Goal: Information Seeking & Learning: Understand process/instructions

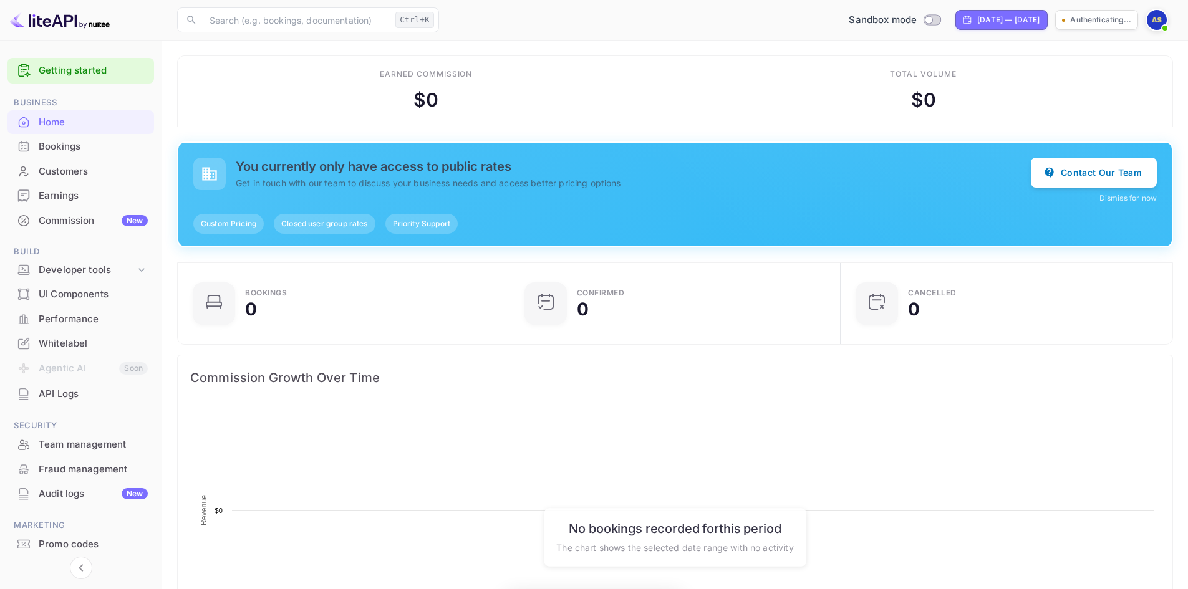
scroll to position [10, 10]
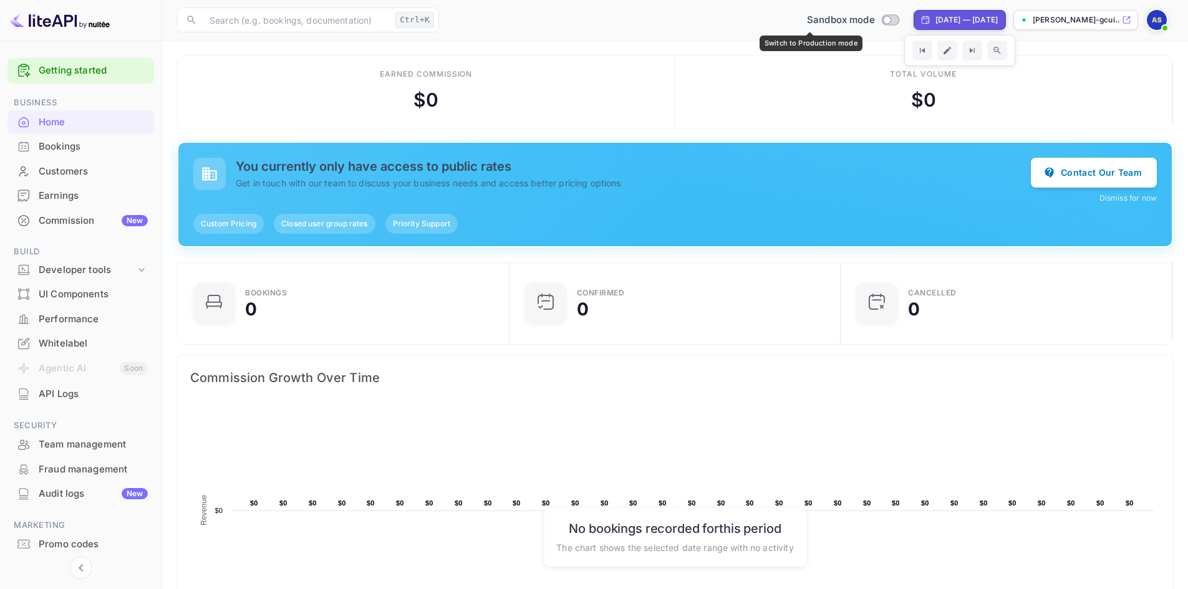
click at [874, 16] on input "Switch to Production mode" at bounding box center [886, 20] width 25 height 8
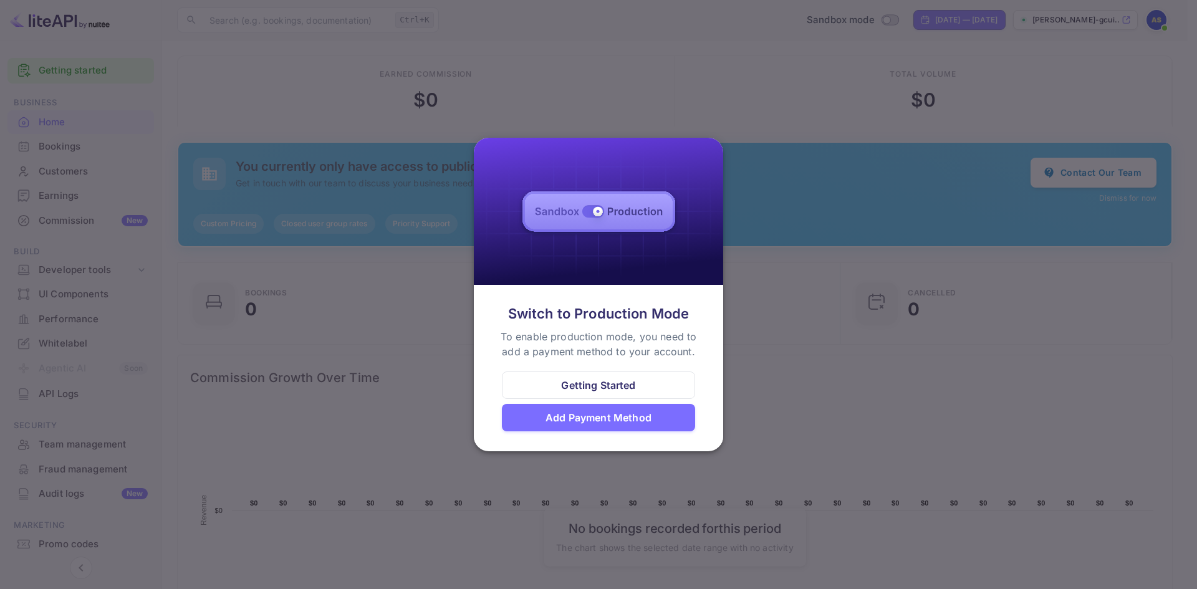
click at [648, 411] on div "Add Payment Method" at bounding box center [599, 417] width 106 height 15
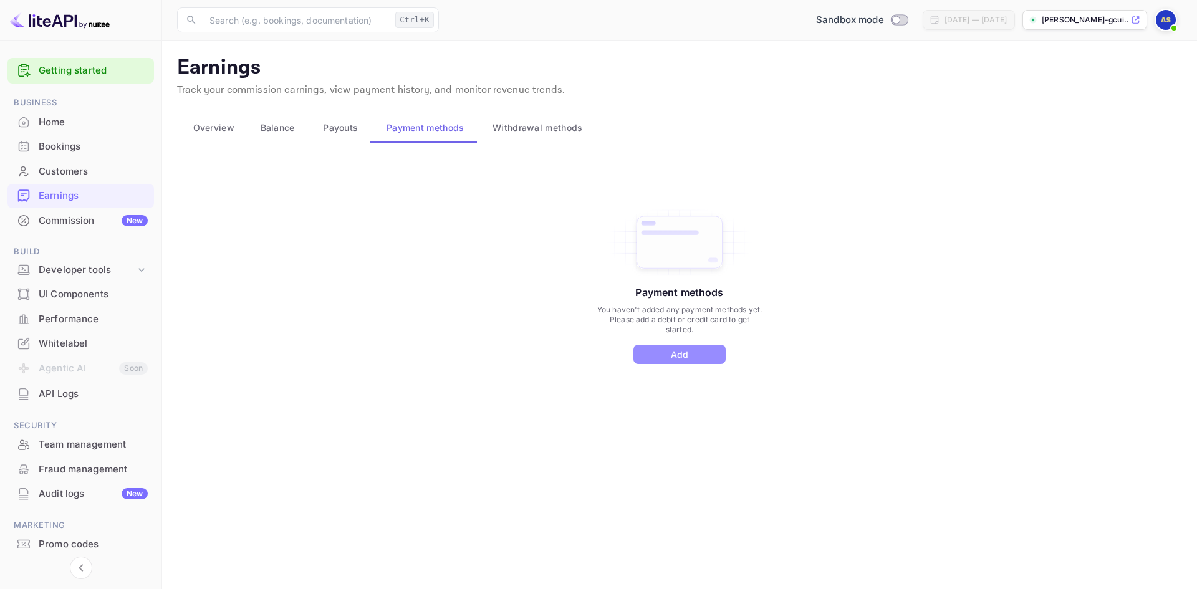
click at [672, 349] on button "Add" at bounding box center [679, 354] width 92 height 19
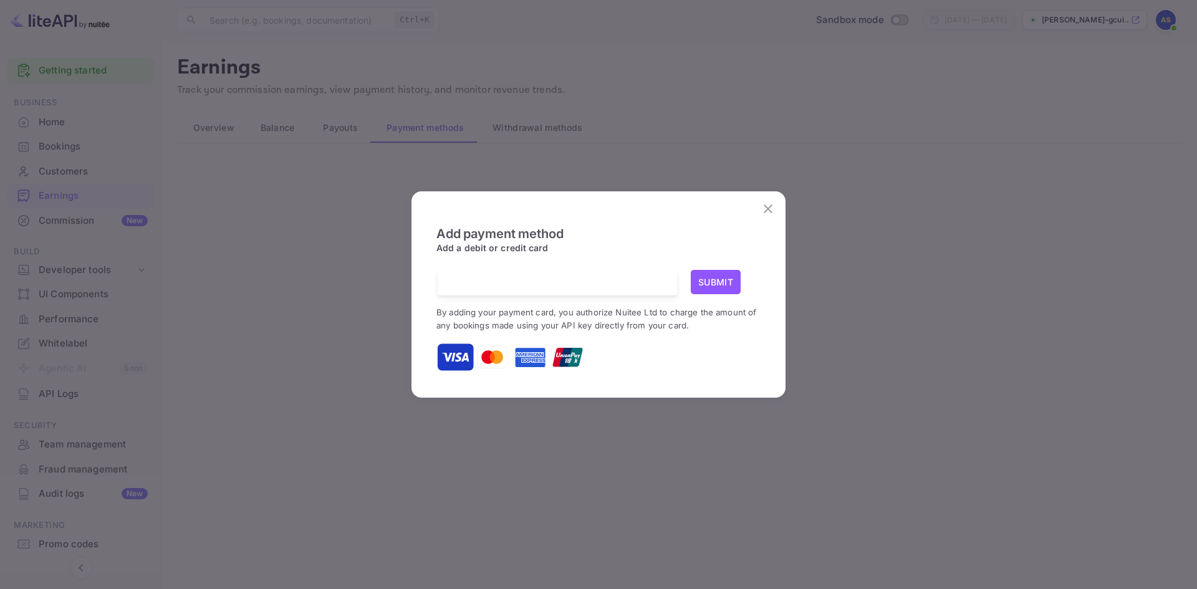
click at [532, 270] on div at bounding box center [562, 283] width 230 height 26
click at [726, 282] on button "Submit" at bounding box center [716, 282] width 50 height 24
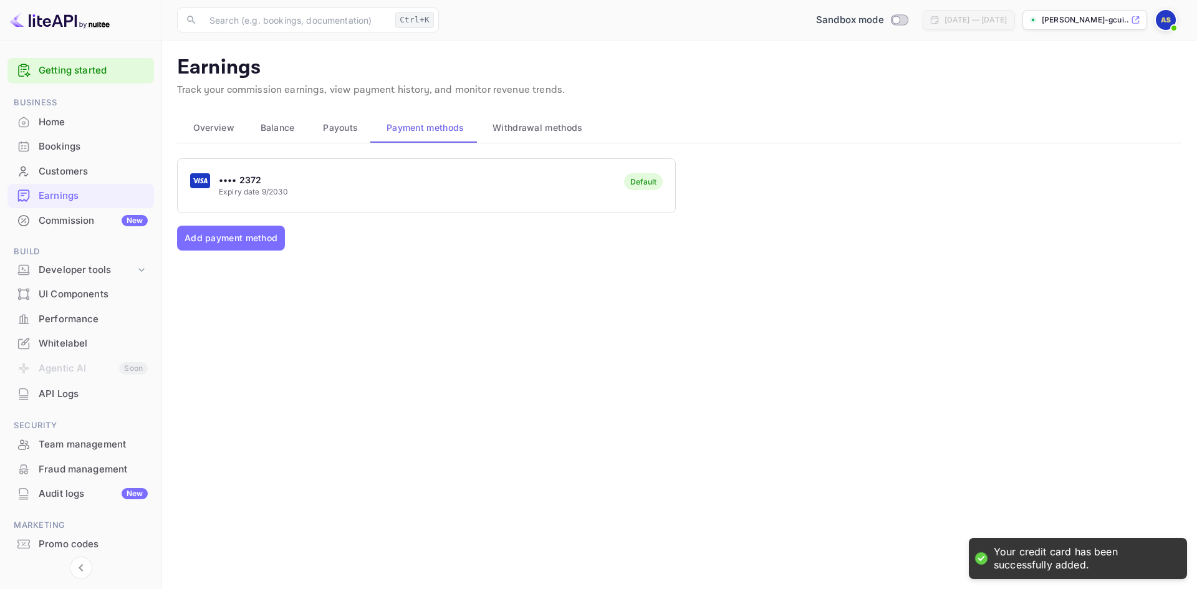
click at [277, 193] on span "9/2030" at bounding box center [275, 191] width 26 height 9
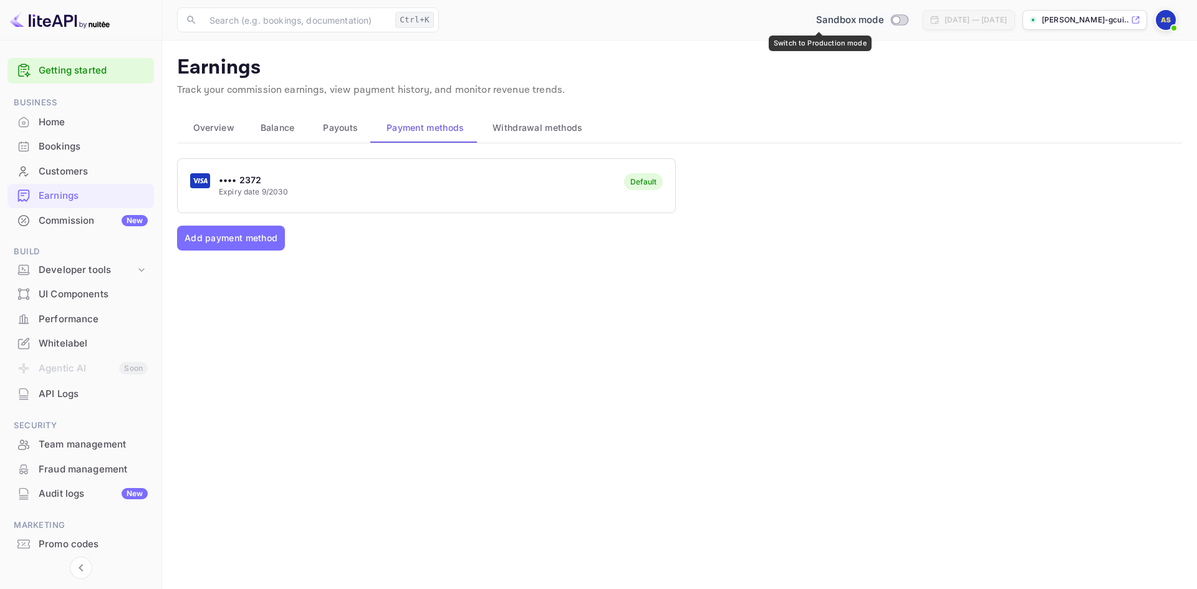
click at [883, 19] on input "Switch to Production mode" at bounding box center [895, 20] width 25 height 8
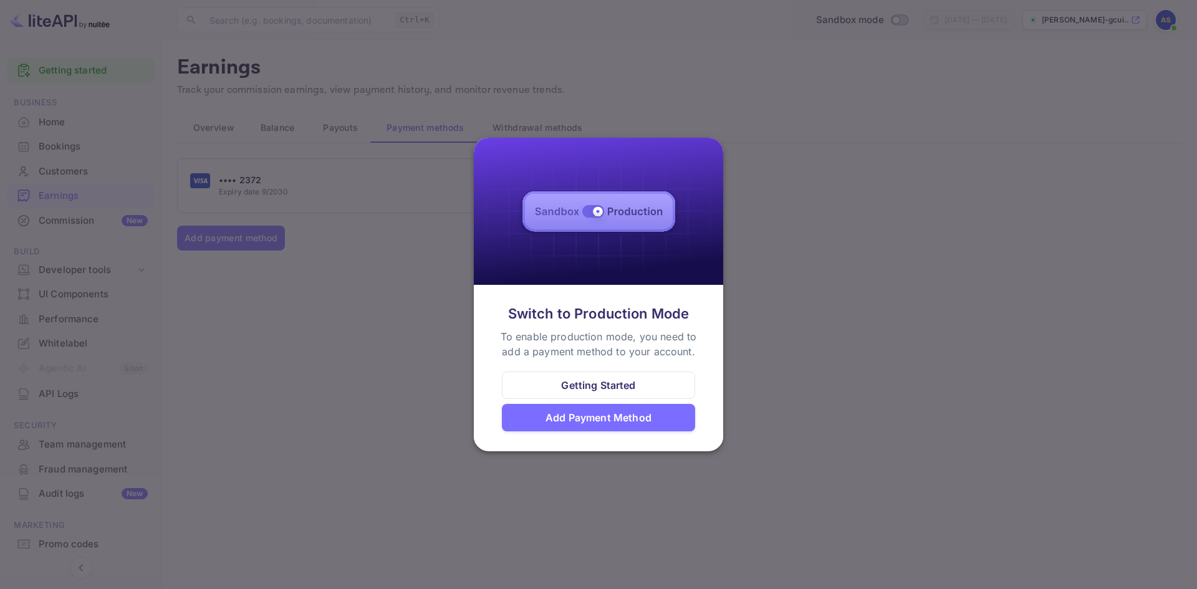
click at [618, 420] on div "Add Payment Method" at bounding box center [599, 417] width 106 height 15
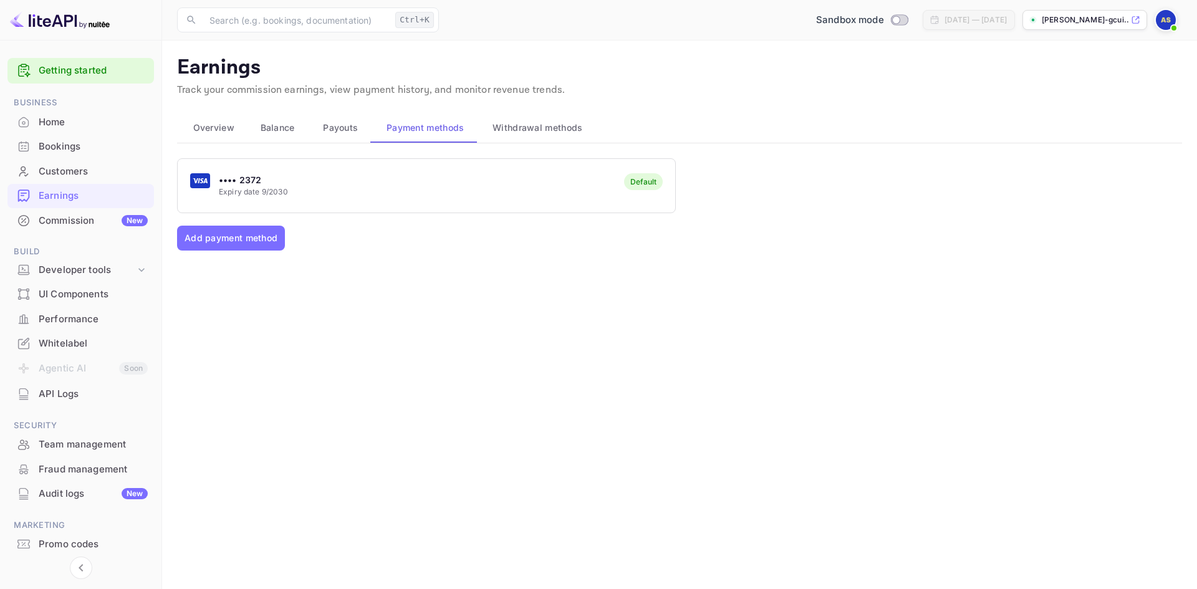
click at [641, 177] on div "Default" at bounding box center [643, 181] width 26 height 9
click at [97, 223] on div "Commission New" at bounding box center [93, 221] width 109 height 14
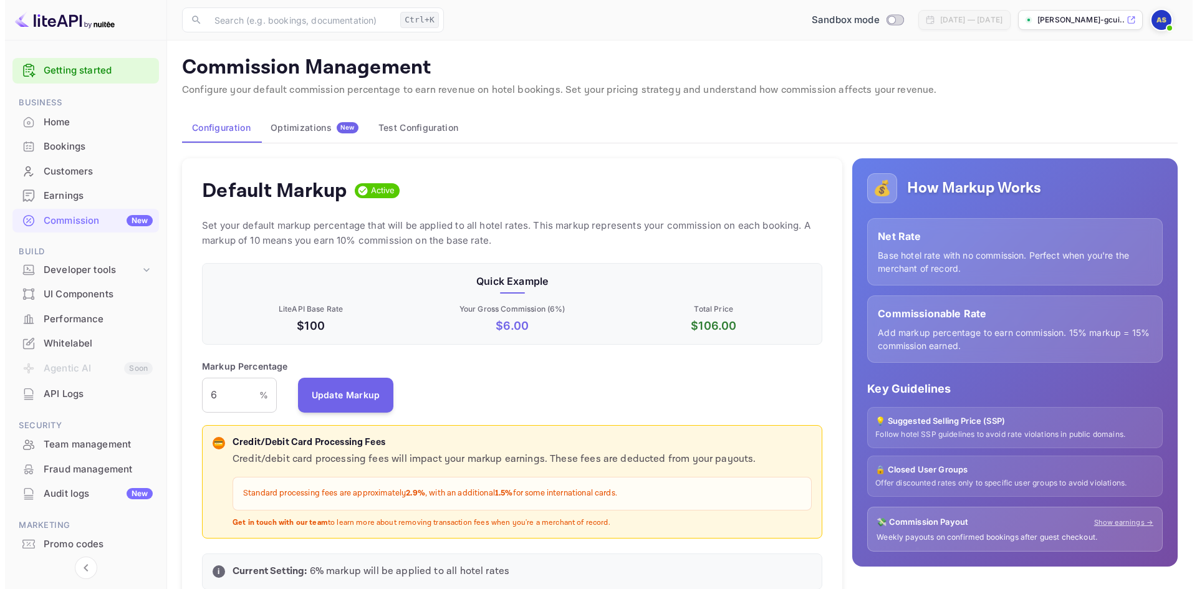
scroll to position [212, 612]
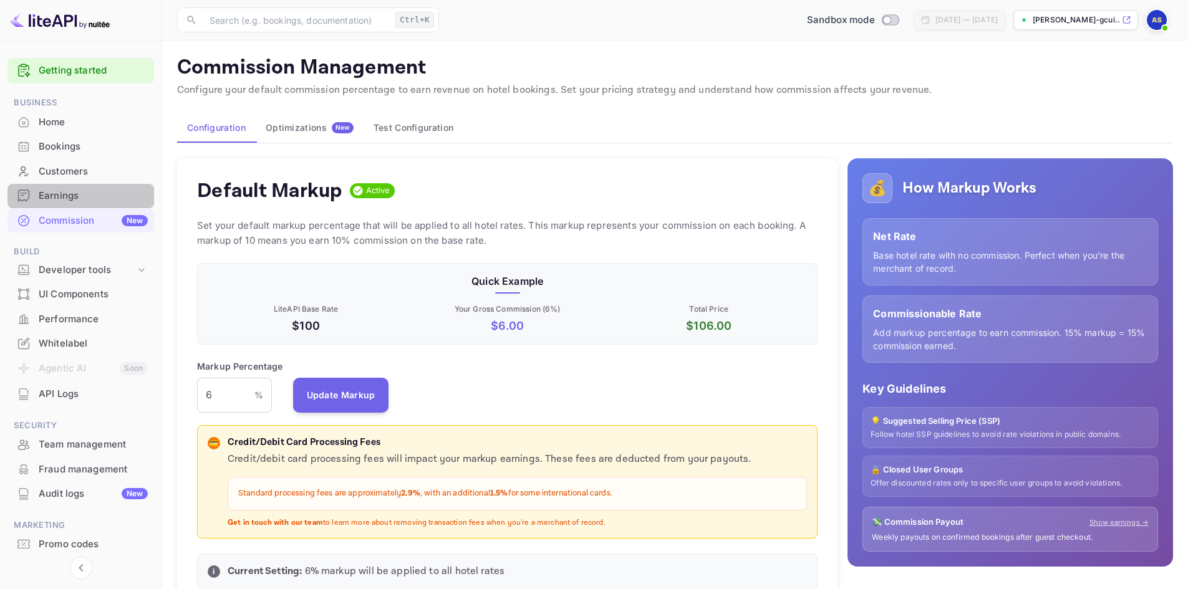
click at [66, 191] on div "Earnings" at bounding box center [93, 196] width 109 height 14
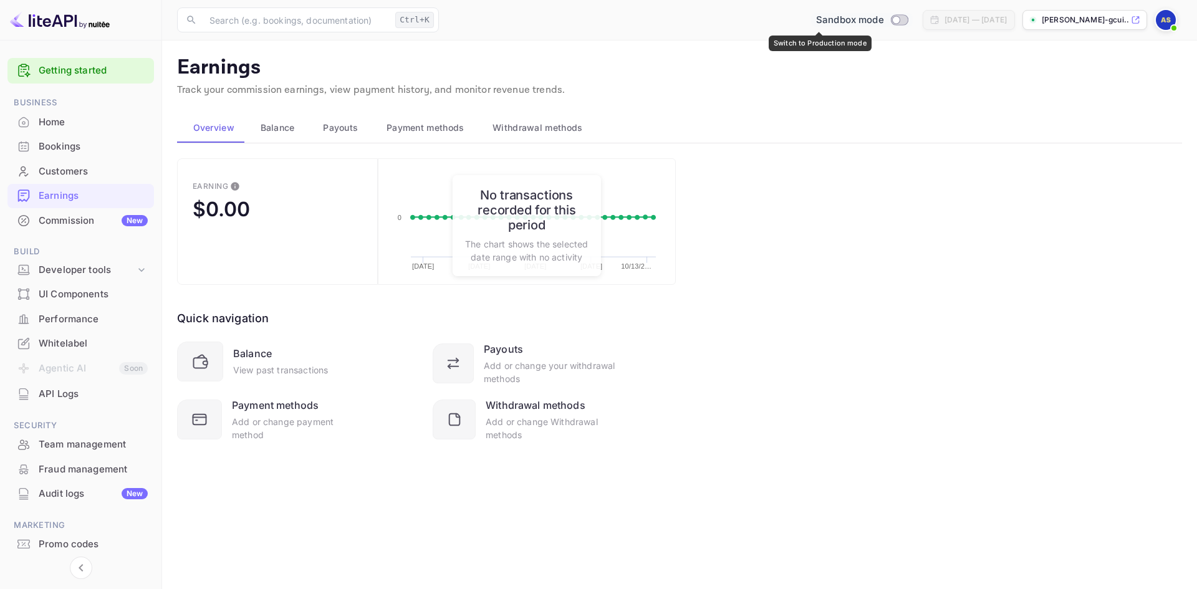
click at [883, 22] on input "Switch to Production mode" at bounding box center [895, 20] width 25 height 8
checkbox input "false"
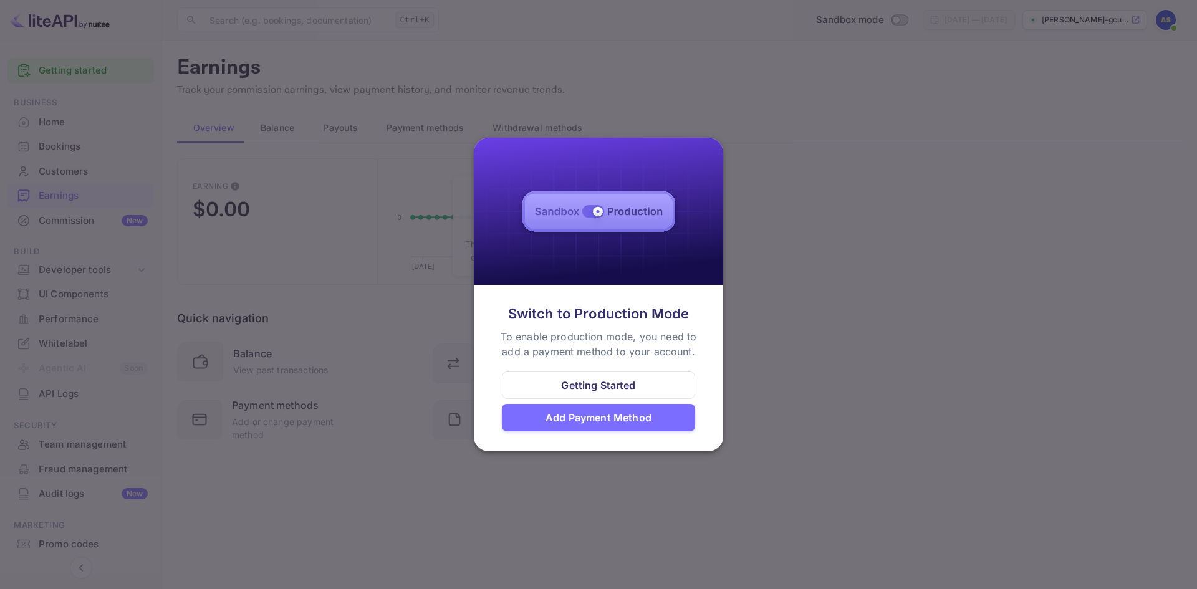
click at [604, 382] on div "Getting Started" at bounding box center [598, 385] width 74 height 15
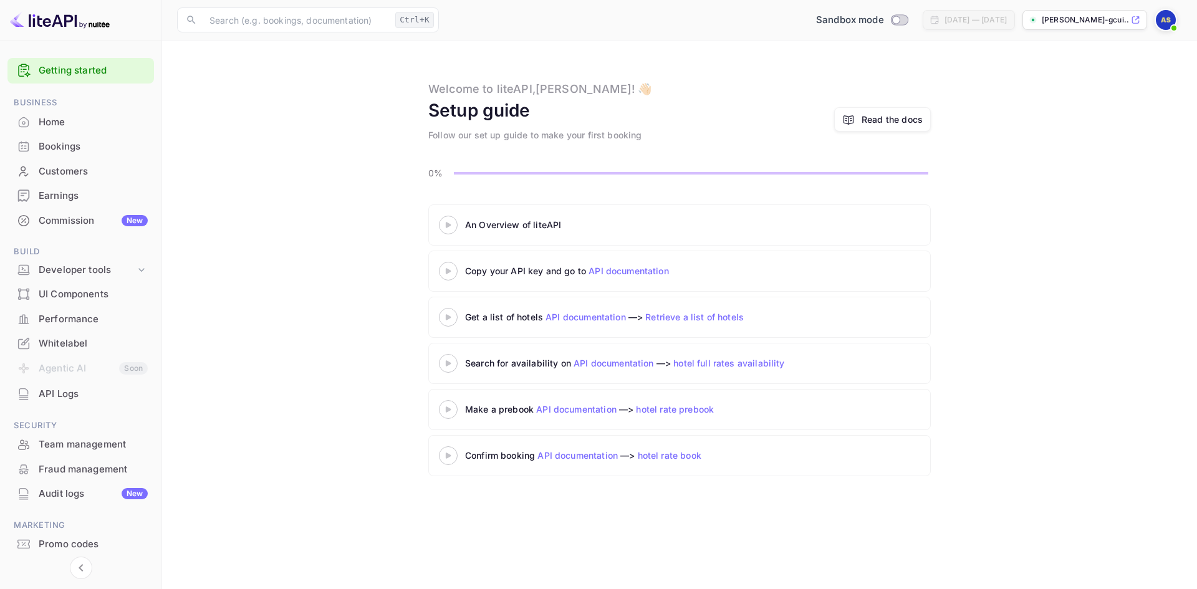
click at [622, 274] on link "API documentation" at bounding box center [629, 271] width 80 height 11
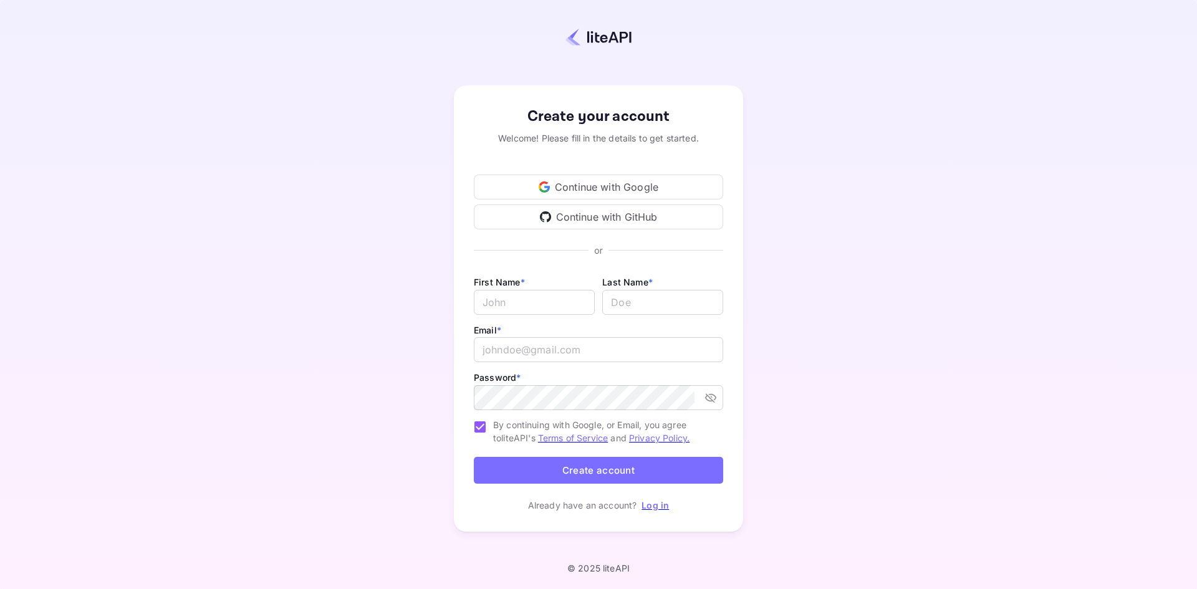
click at [658, 512] on div "Create your account Welcome! Please fill in the details to get started. Continu…" at bounding box center [598, 308] width 289 height 446
click at [659, 505] on link "Log in" at bounding box center [655, 505] width 27 height 11
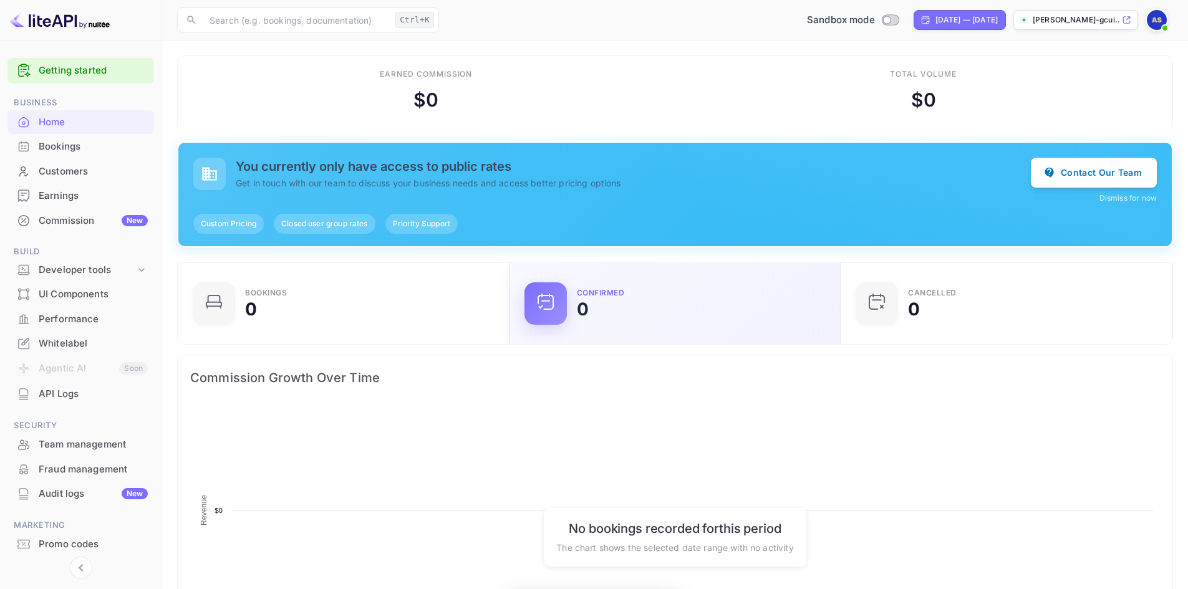
scroll to position [193, 314]
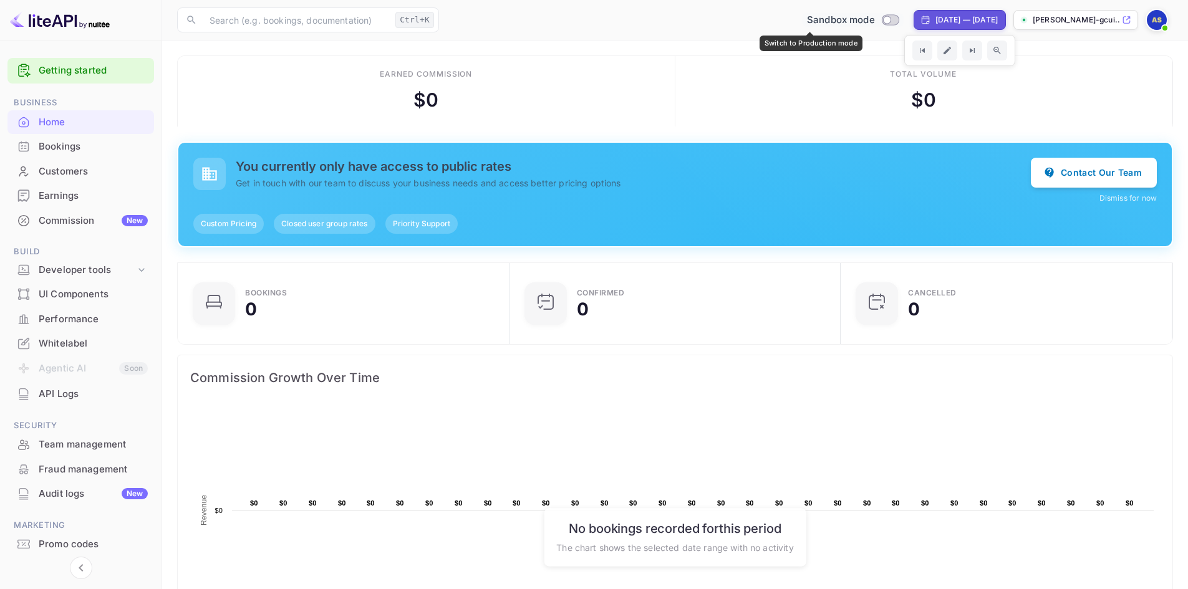
click at [834, 25] on div "Sandbox mode" at bounding box center [853, 20] width 102 height 14
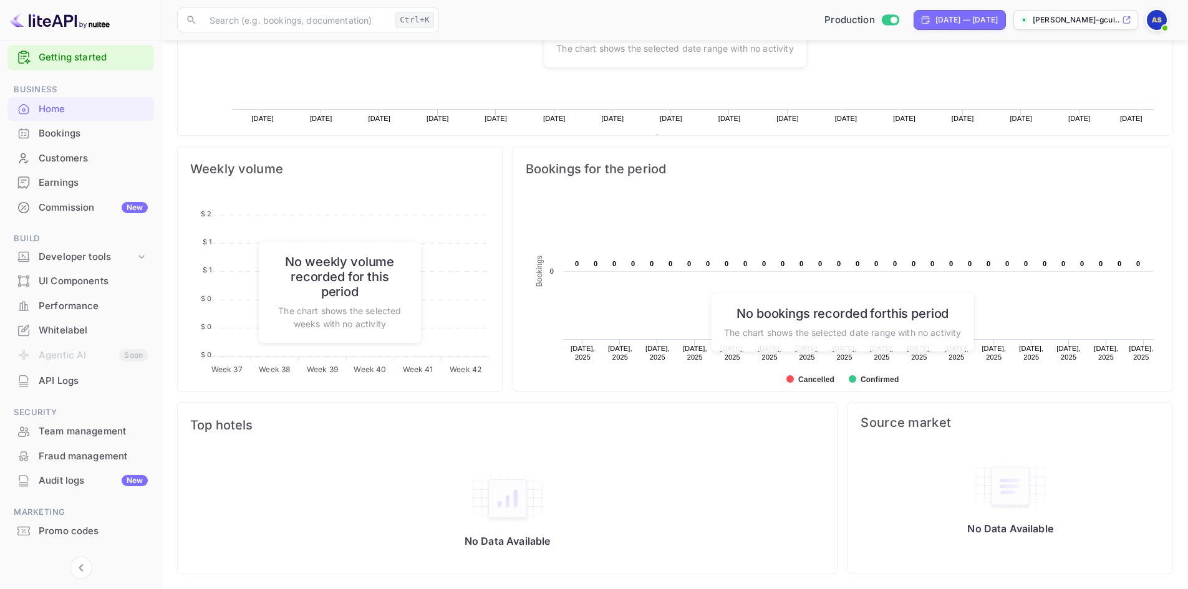
scroll to position [0, 0]
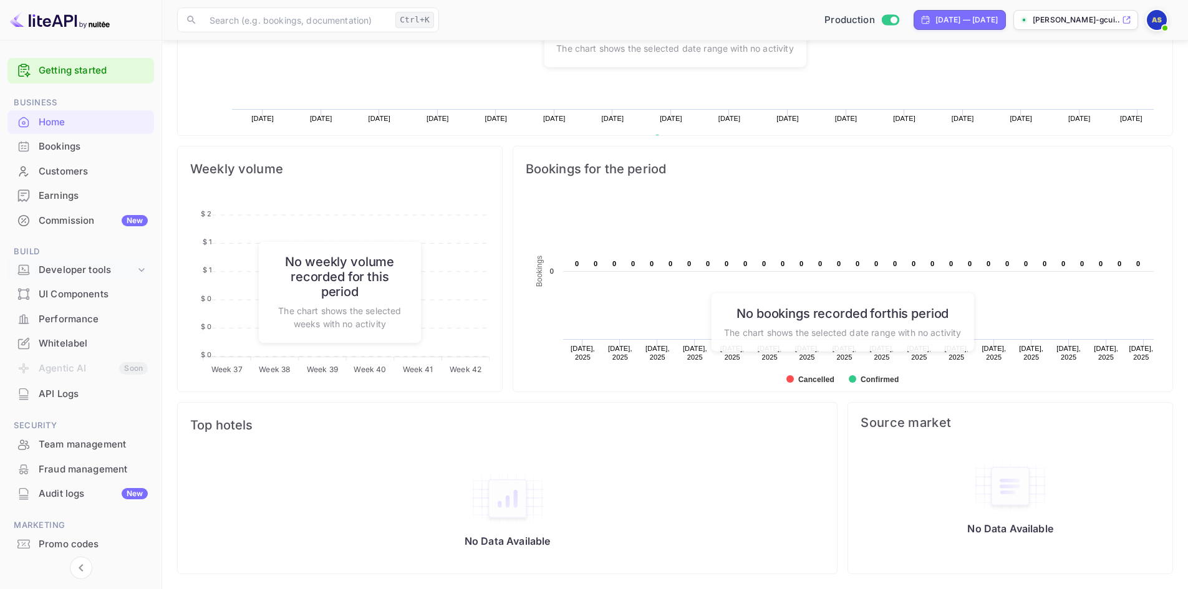
click at [107, 272] on div "Developer tools" at bounding box center [87, 270] width 97 height 14
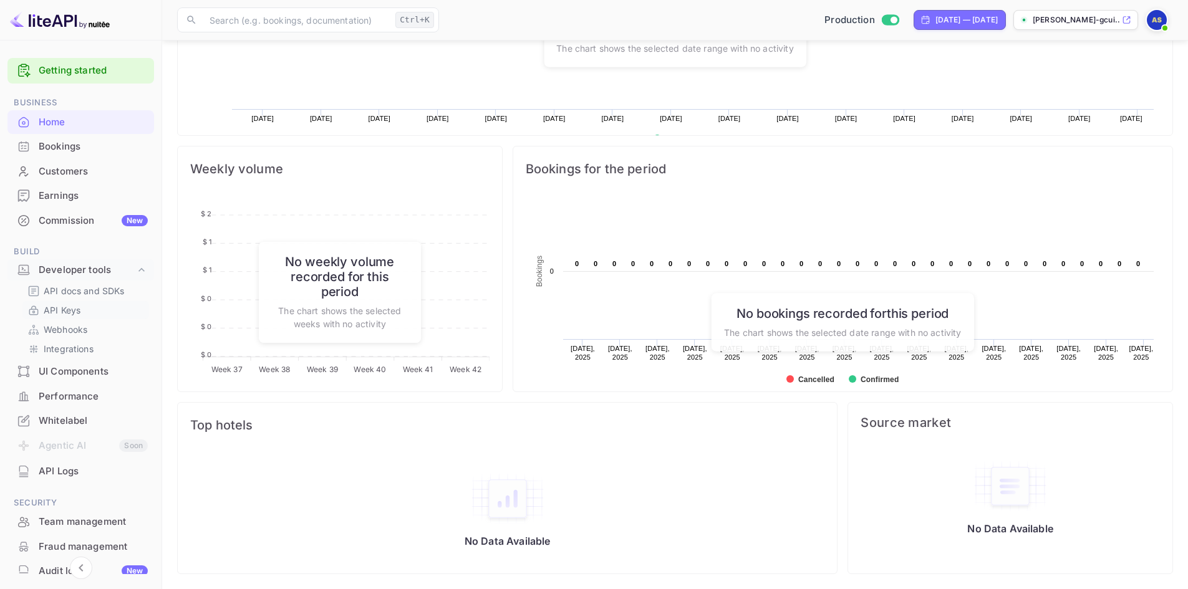
click at [92, 308] on link "API Keys" at bounding box center [85, 310] width 117 height 13
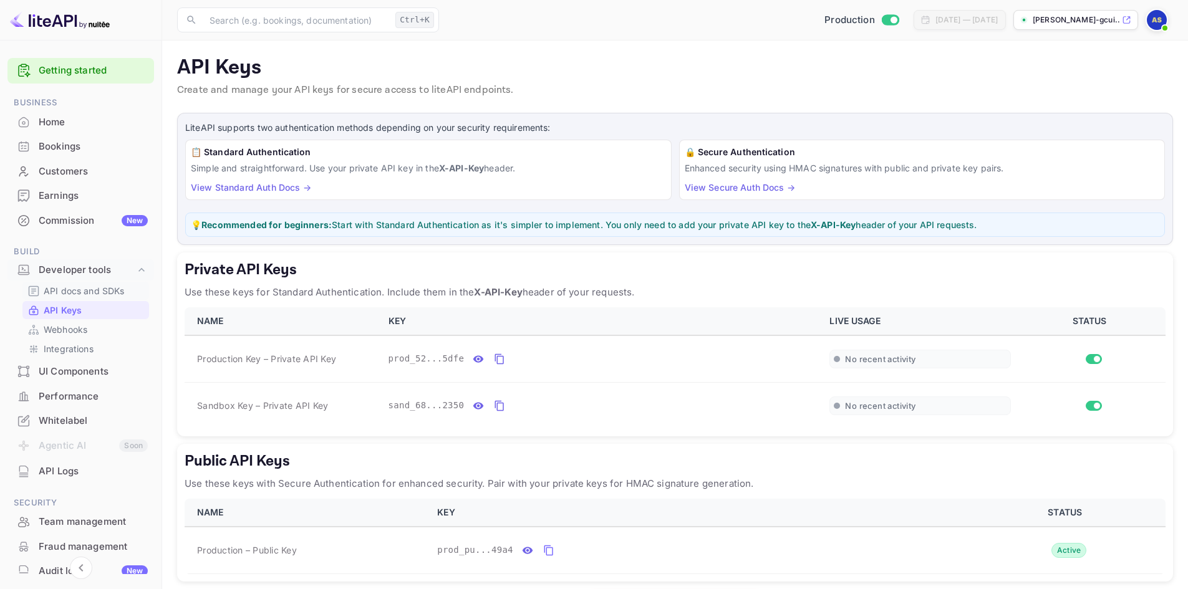
click at [102, 289] on p "API docs and SDKs" at bounding box center [84, 290] width 81 height 13
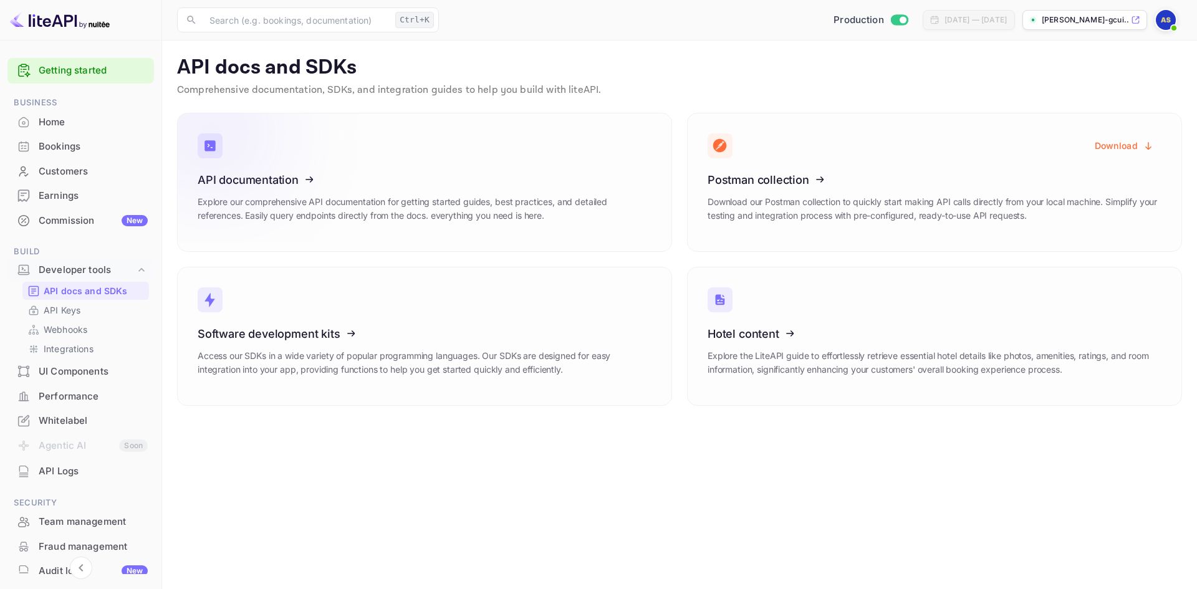
click at [360, 176] on icon at bounding box center [275, 177] width 194 height 128
click at [58, 307] on p "API Keys" at bounding box center [62, 310] width 37 height 13
checkbox input "false"
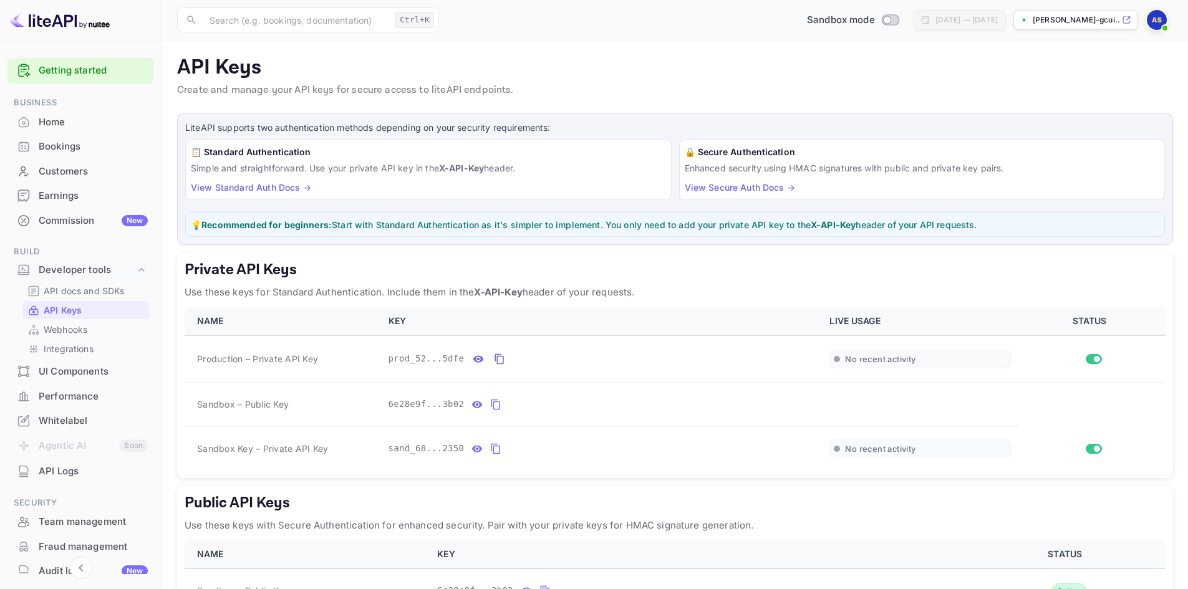
click at [271, 191] on link "View Standard Auth Docs →" at bounding box center [251, 187] width 120 height 11
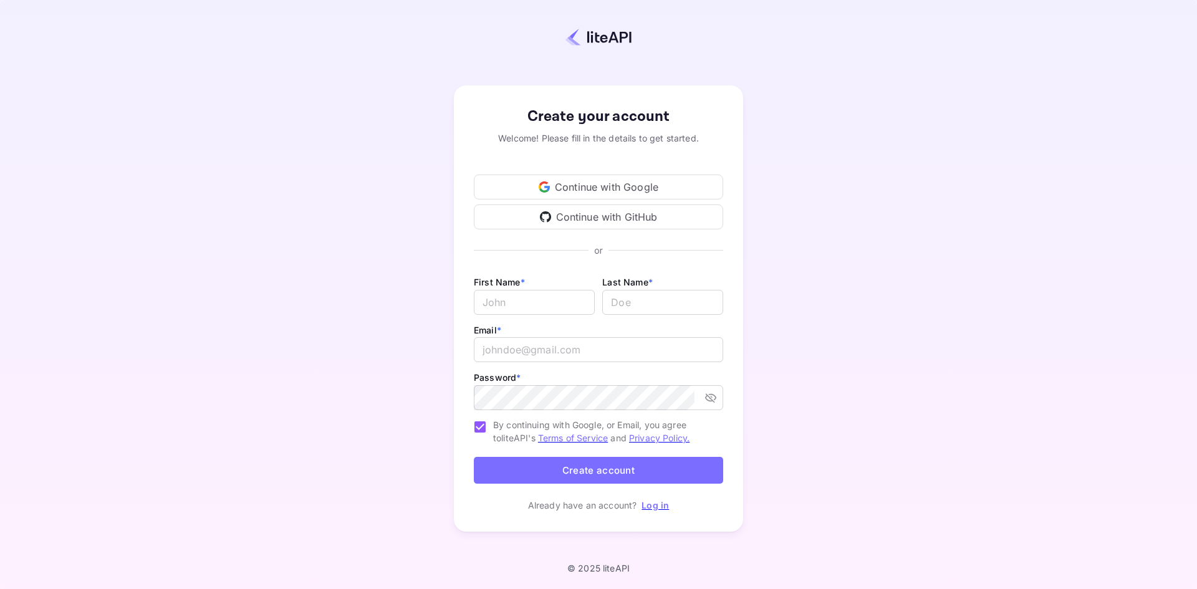
click at [646, 505] on link "Log in" at bounding box center [655, 505] width 27 height 11
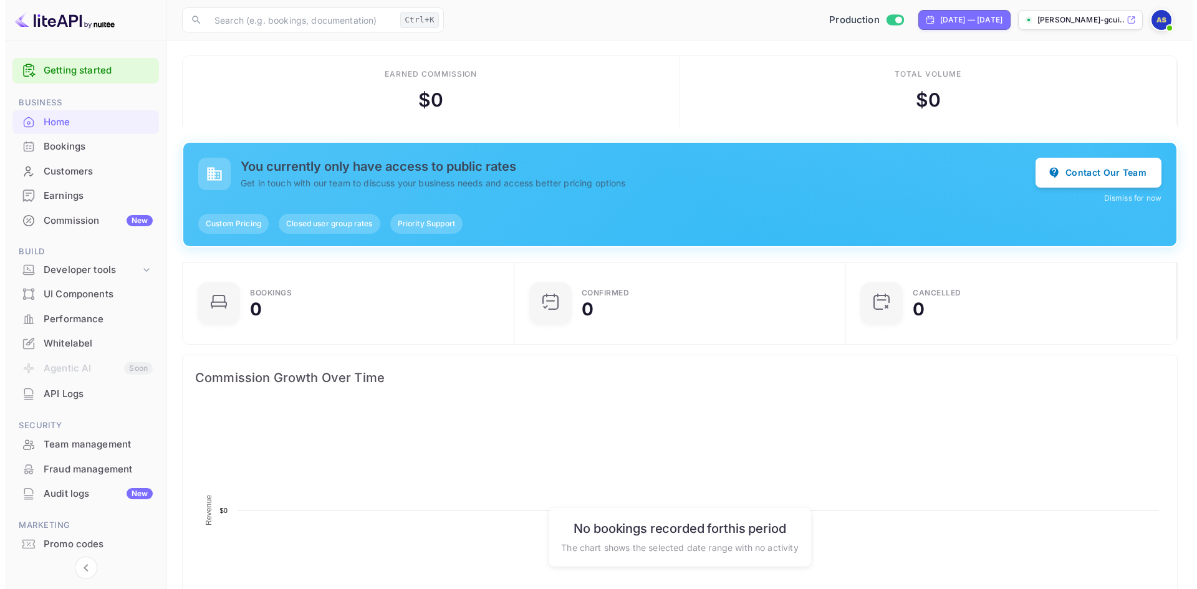
scroll to position [193, 314]
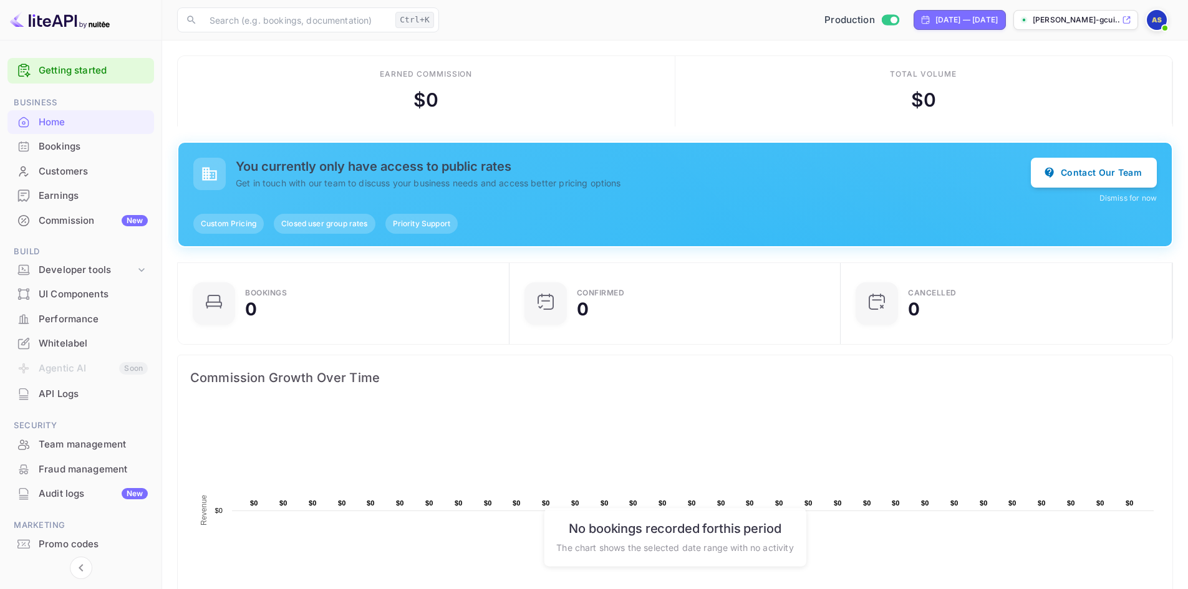
click at [62, 396] on div "API Logs" at bounding box center [93, 394] width 109 height 14
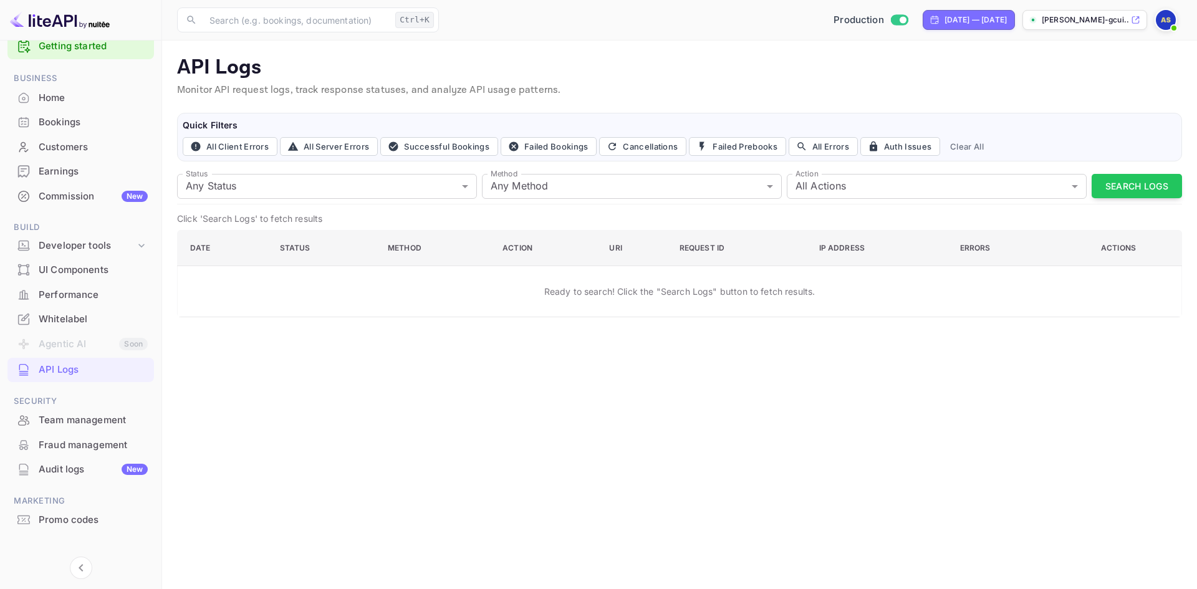
scroll to position [37, 0]
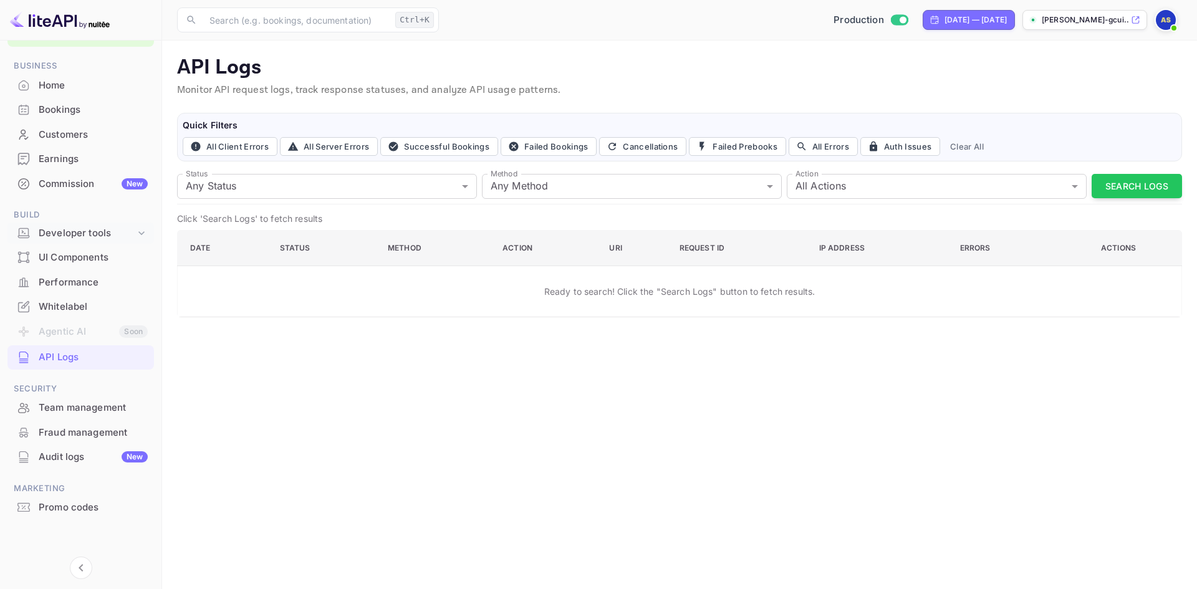
click at [118, 232] on div "Developer tools" at bounding box center [87, 233] width 97 height 14
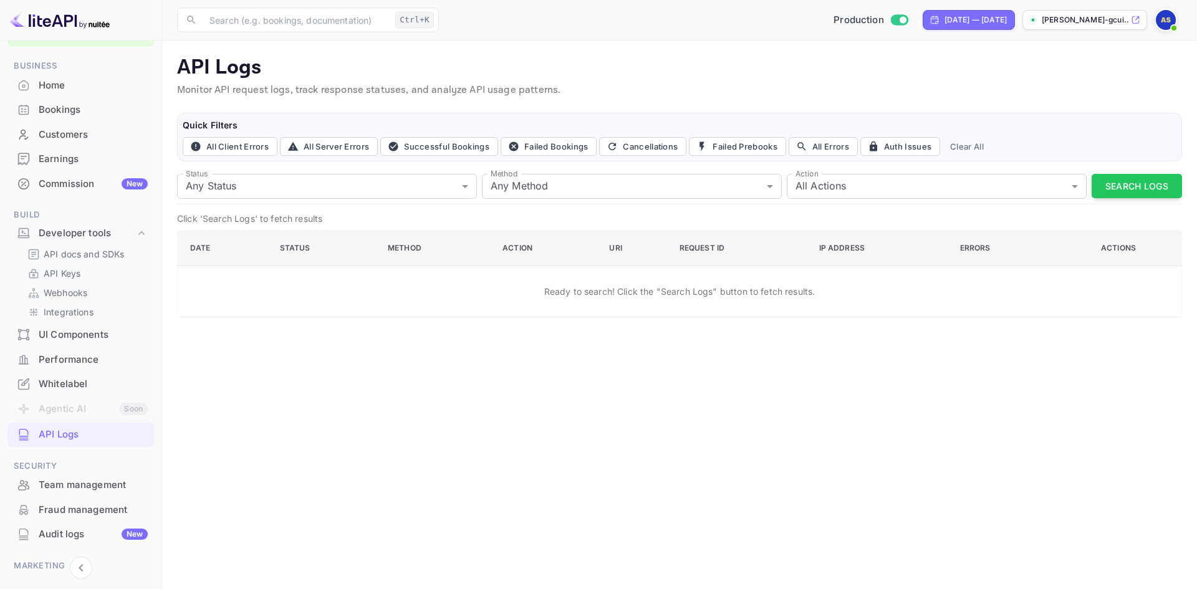
click at [85, 274] on link "API Keys" at bounding box center [85, 273] width 117 height 13
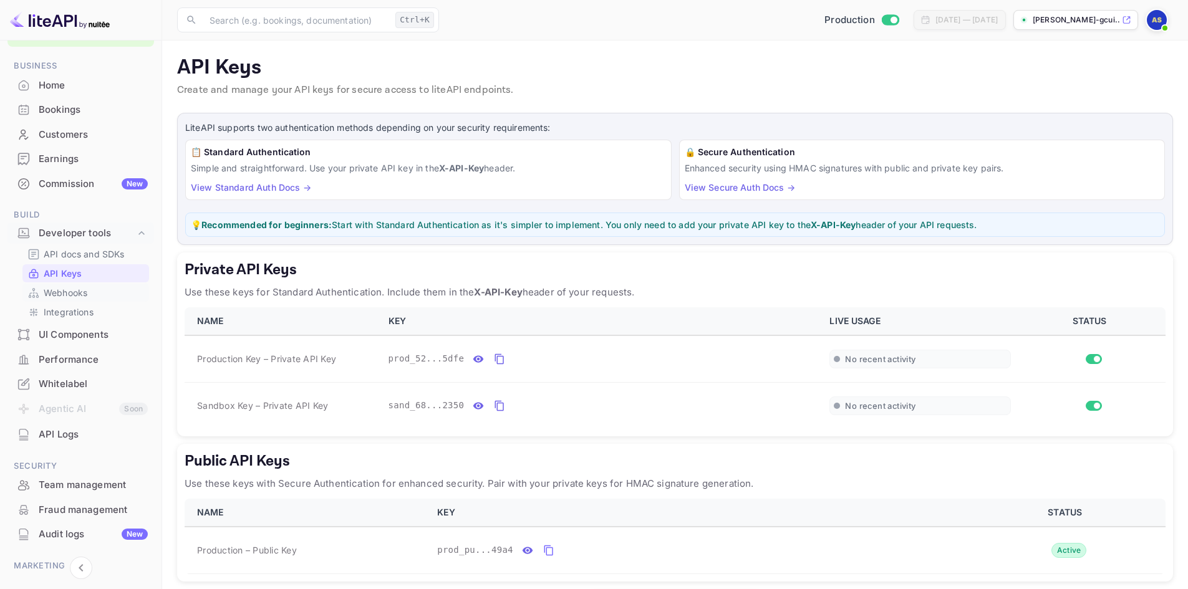
click at [90, 294] on link "Webhooks" at bounding box center [85, 292] width 117 height 13
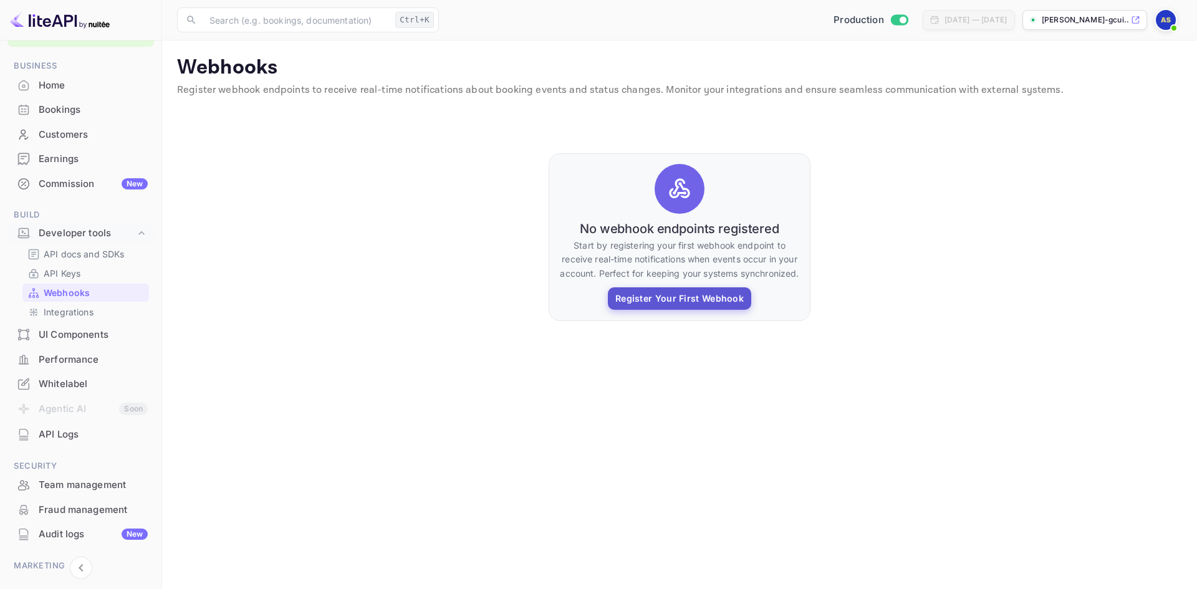
click at [686, 300] on button "Register Your First Webhook" at bounding box center [679, 298] width 143 height 22
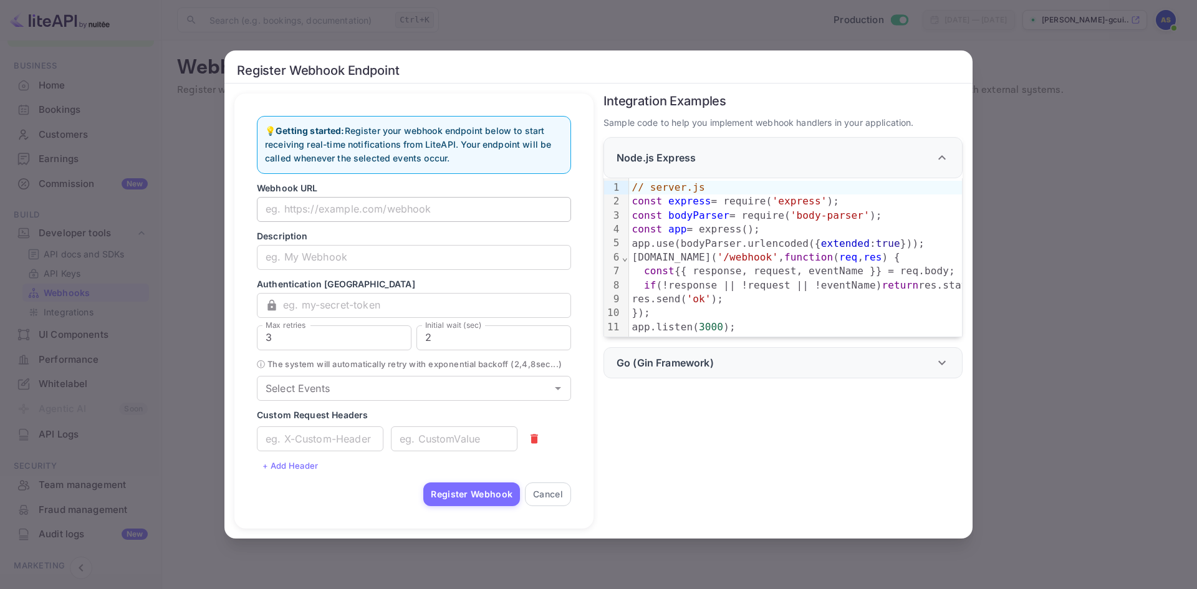
click at [351, 204] on input "text" at bounding box center [414, 209] width 314 height 25
click at [720, 350] on div "Go (Gin Framework)" at bounding box center [783, 362] width 359 height 31
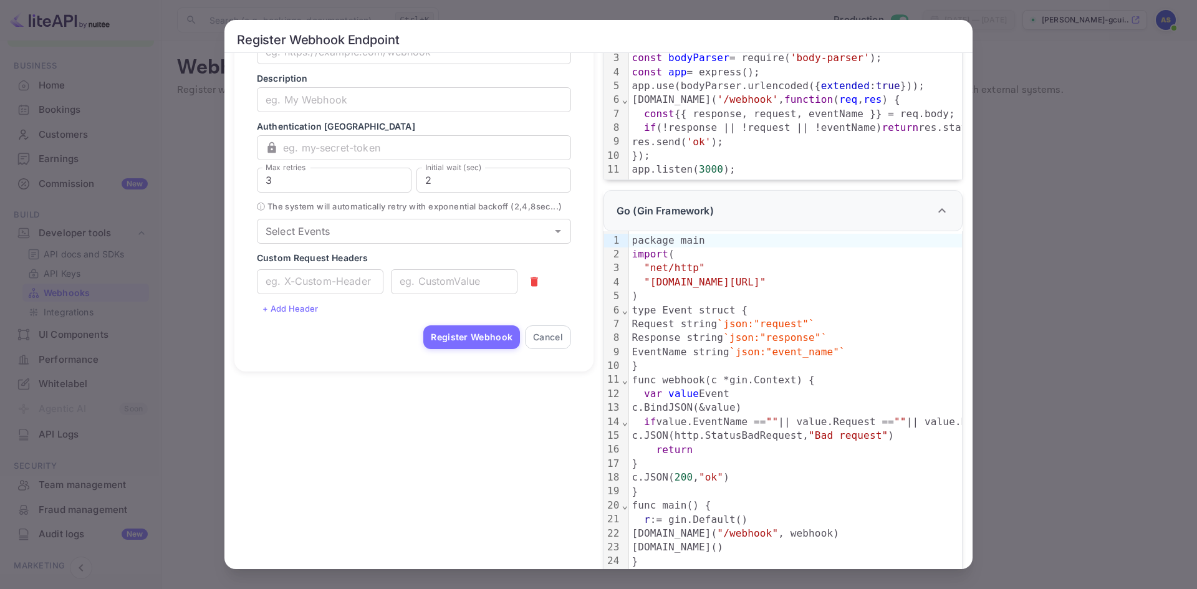
scroll to position [96, 0]
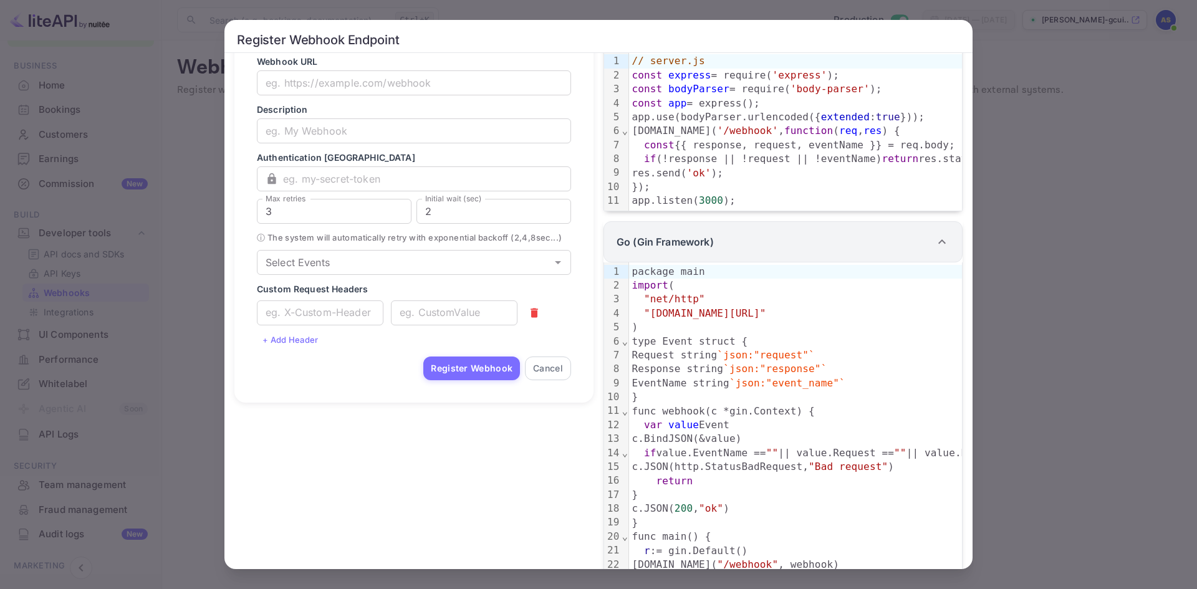
click at [801, 248] on div "Go (Gin Framework)" at bounding box center [776, 241] width 318 height 15
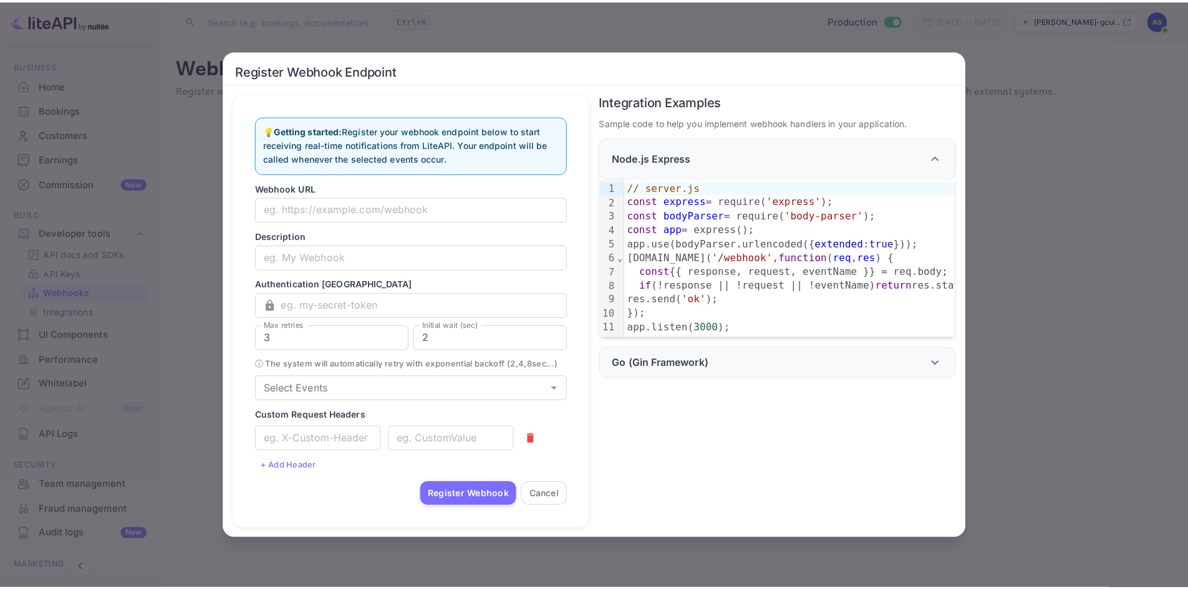
scroll to position [0, 0]
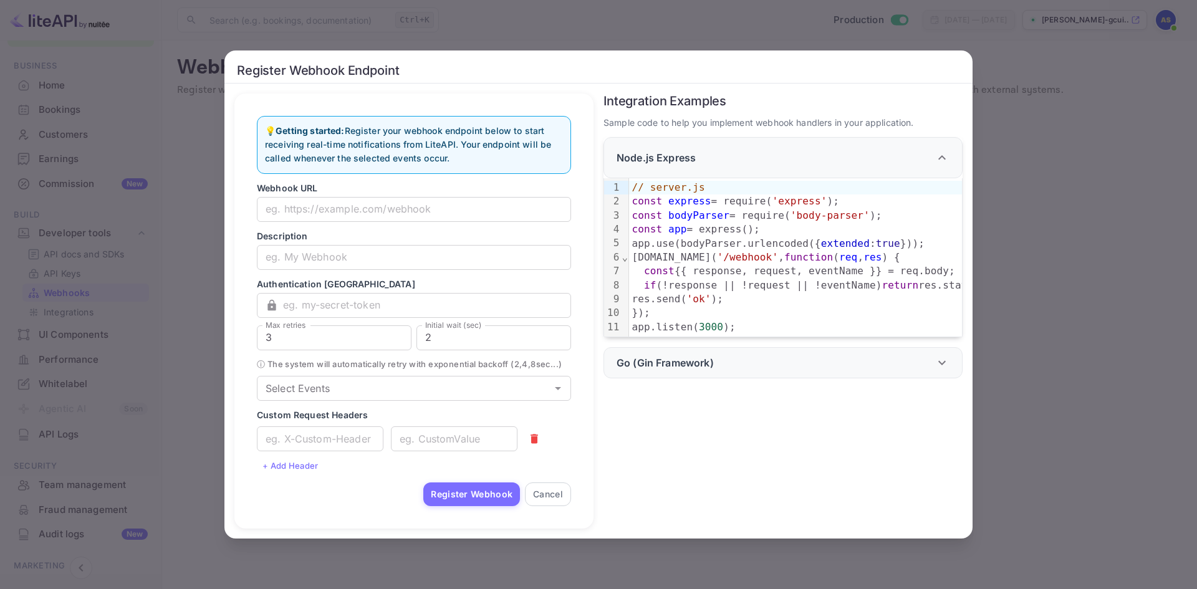
click at [198, 265] on div "Register Webhook Endpoint 💡 Getting started: Register your webhook endpoint bel…" at bounding box center [598, 294] width 1197 height 589
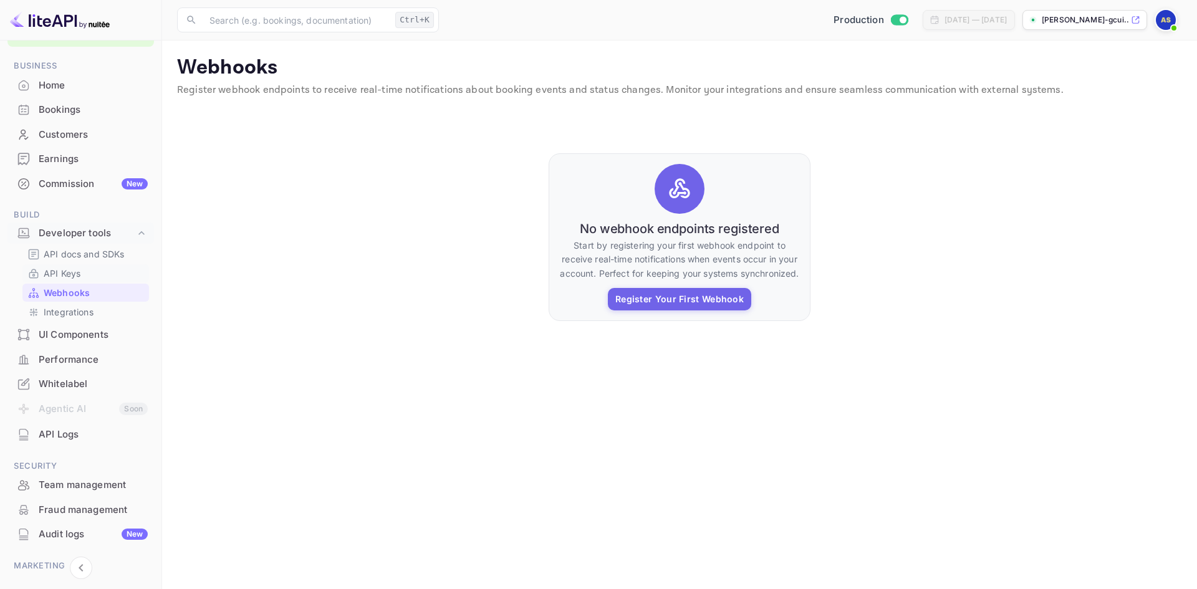
click at [63, 277] on p "API Keys" at bounding box center [62, 273] width 37 height 13
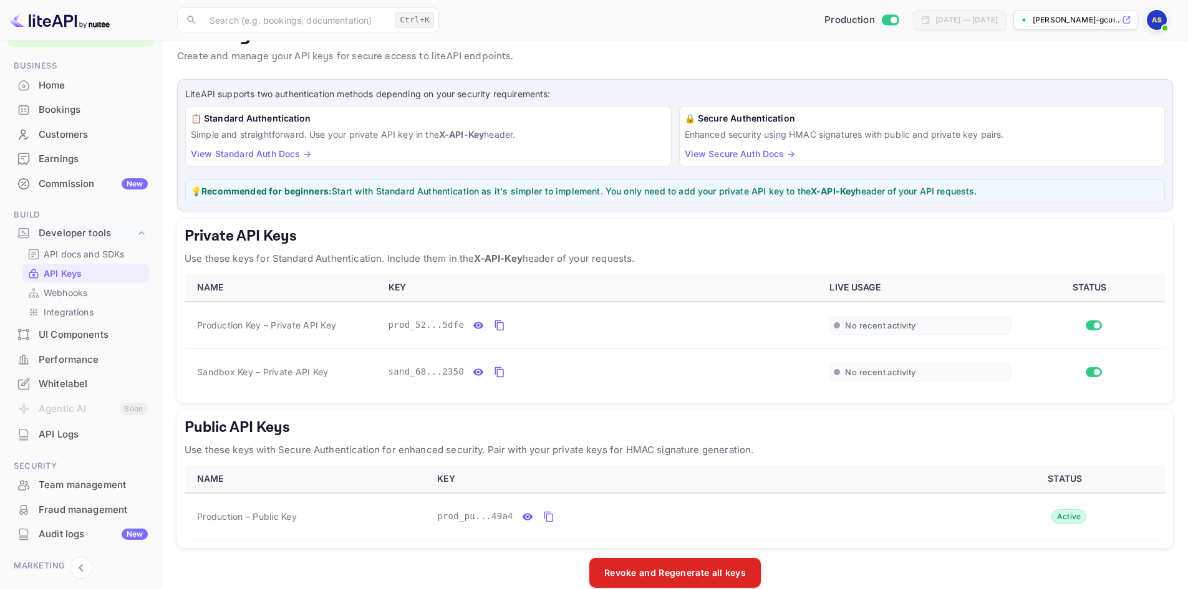
scroll to position [52, 0]
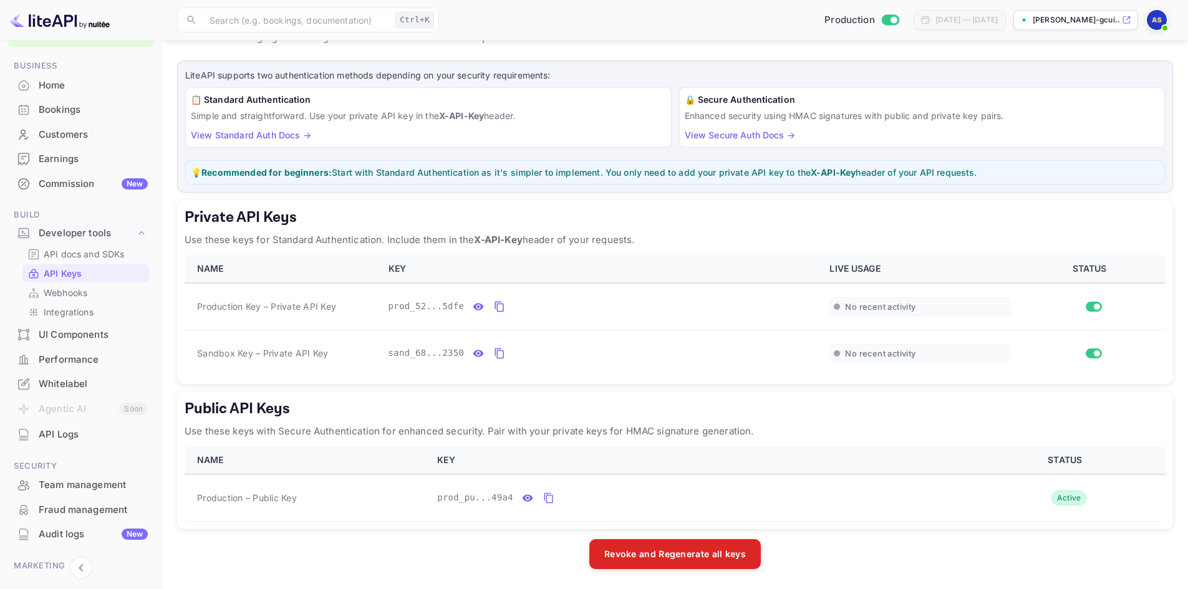
click at [626, 432] on p "Use these keys with Secure Authentication for enhanced security. Pair with your…" at bounding box center [675, 431] width 981 height 15
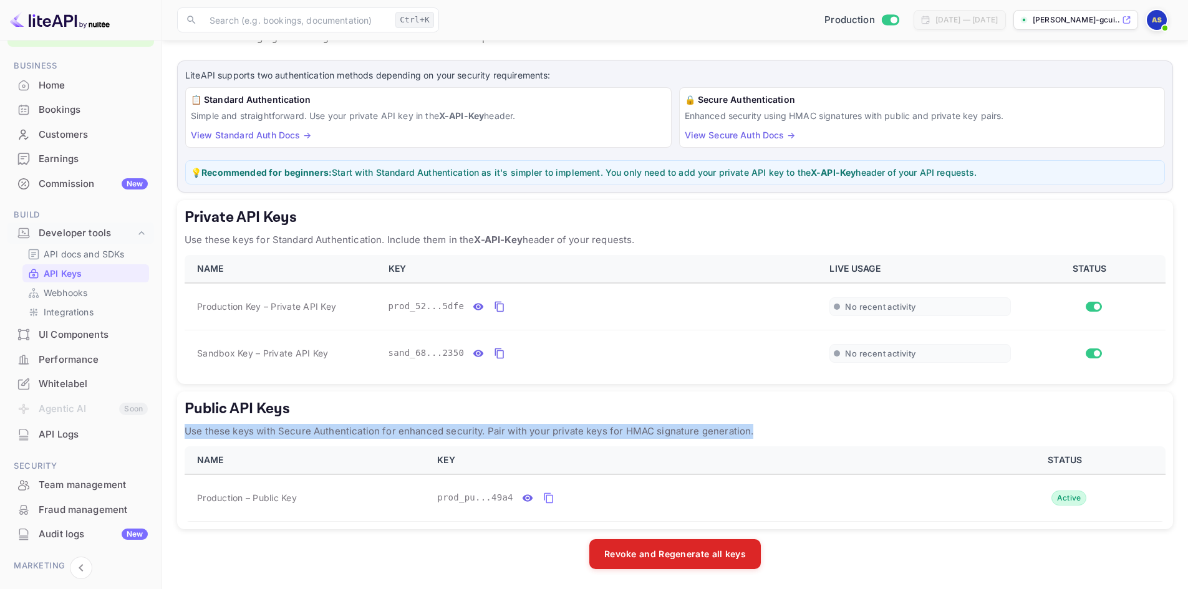
click at [626, 432] on p "Use these keys with Secure Authentication for enhanced security. Pair with your…" at bounding box center [675, 431] width 981 height 15
click at [776, 427] on p "Use these keys with Secure Authentication for enhanced security. Pair with your…" at bounding box center [675, 431] width 981 height 15
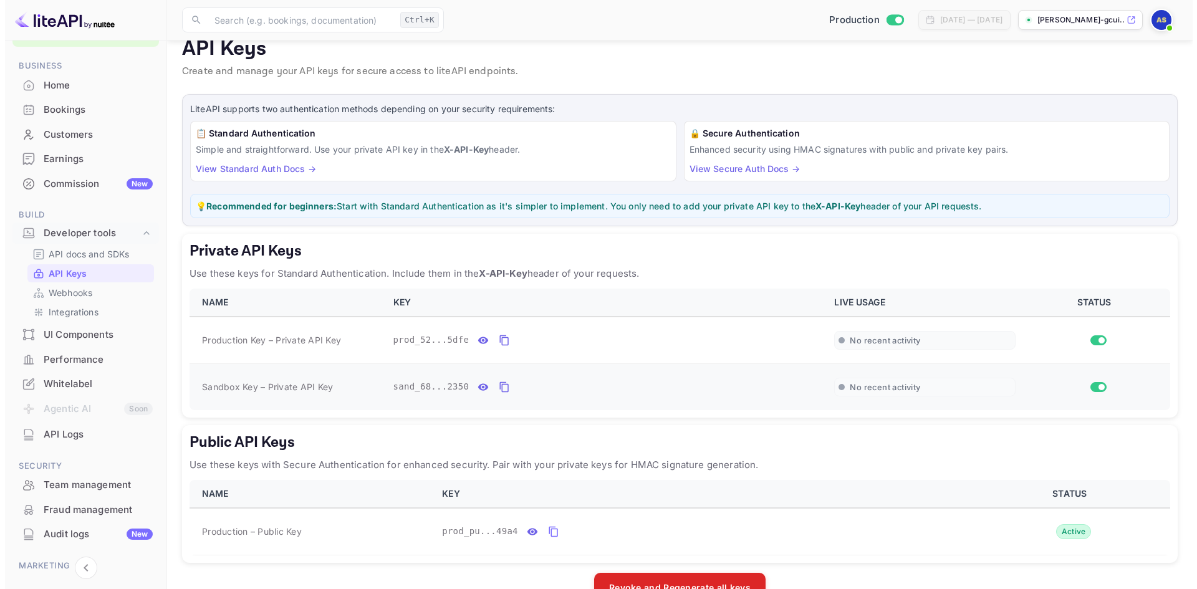
scroll to position [0, 0]
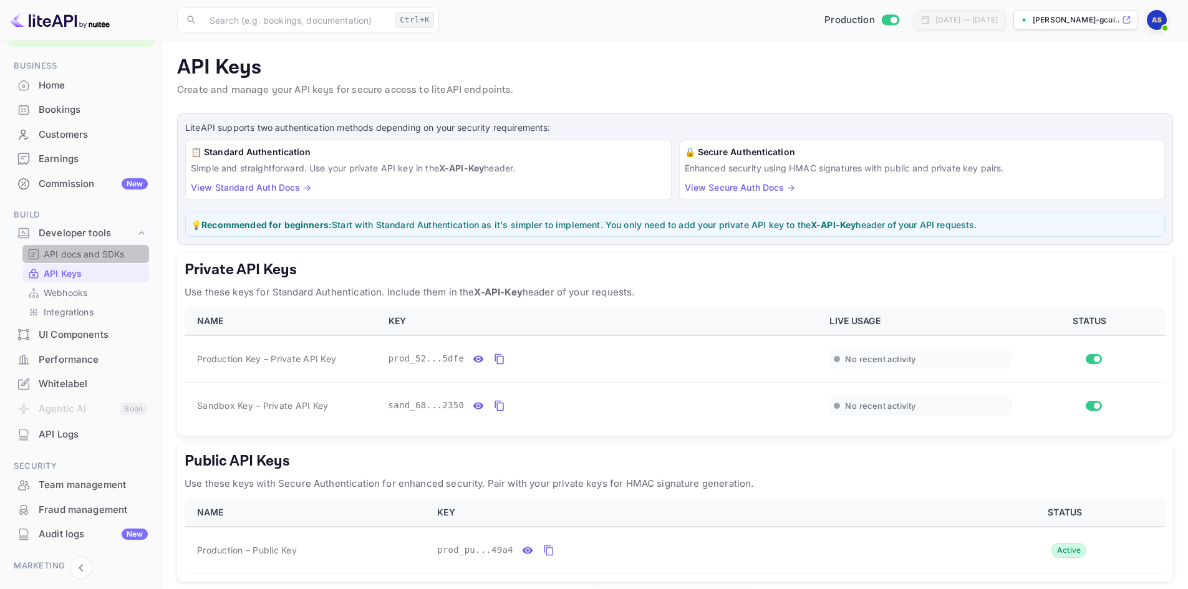
click at [103, 255] on p "API docs and SDKs" at bounding box center [84, 254] width 81 height 13
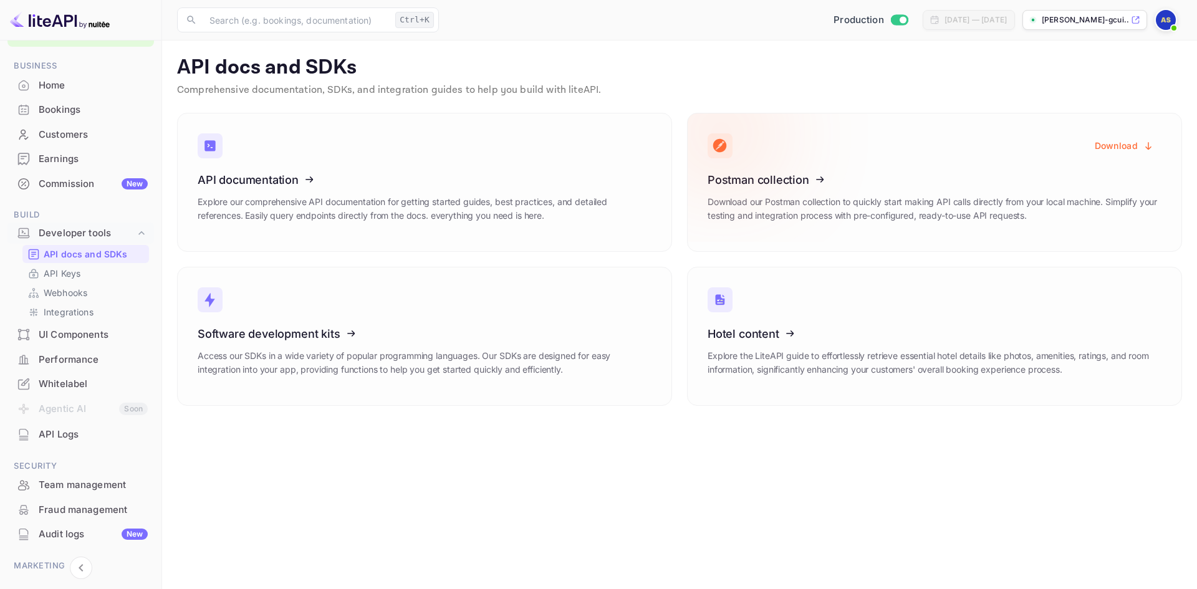
click at [782, 181] on icon at bounding box center [785, 177] width 194 height 128
click at [1132, 143] on button "Download" at bounding box center [1124, 145] width 74 height 24
click at [334, 156] on icon at bounding box center [275, 177] width 194 height 128
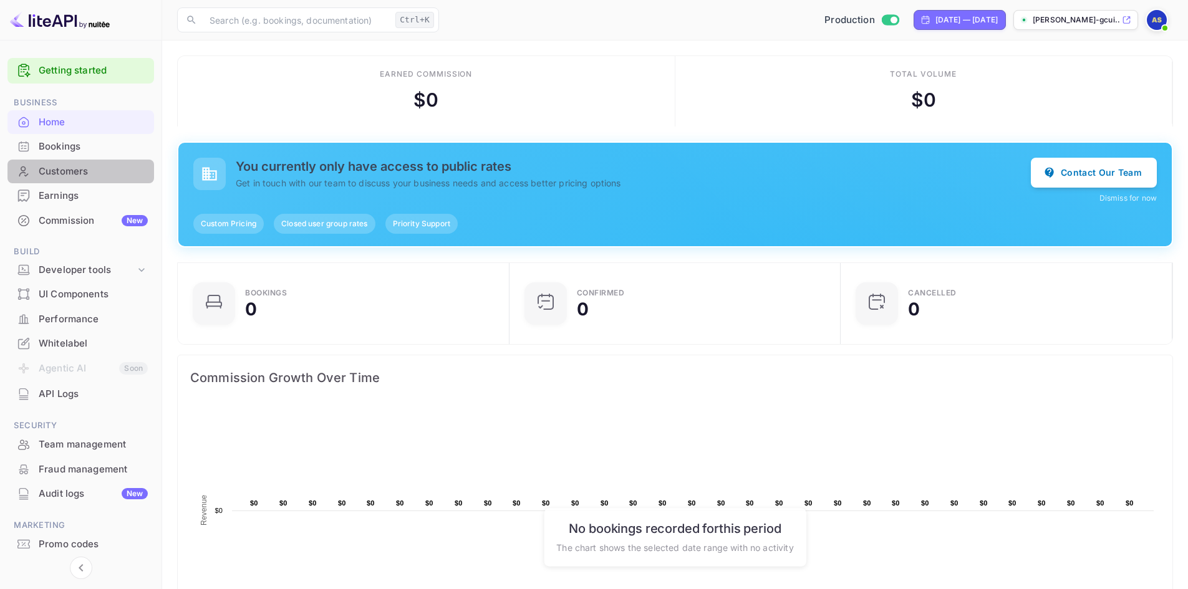
click at [79, 174] on div "Customers" at bounding box center [93, 172] width 109 height 14
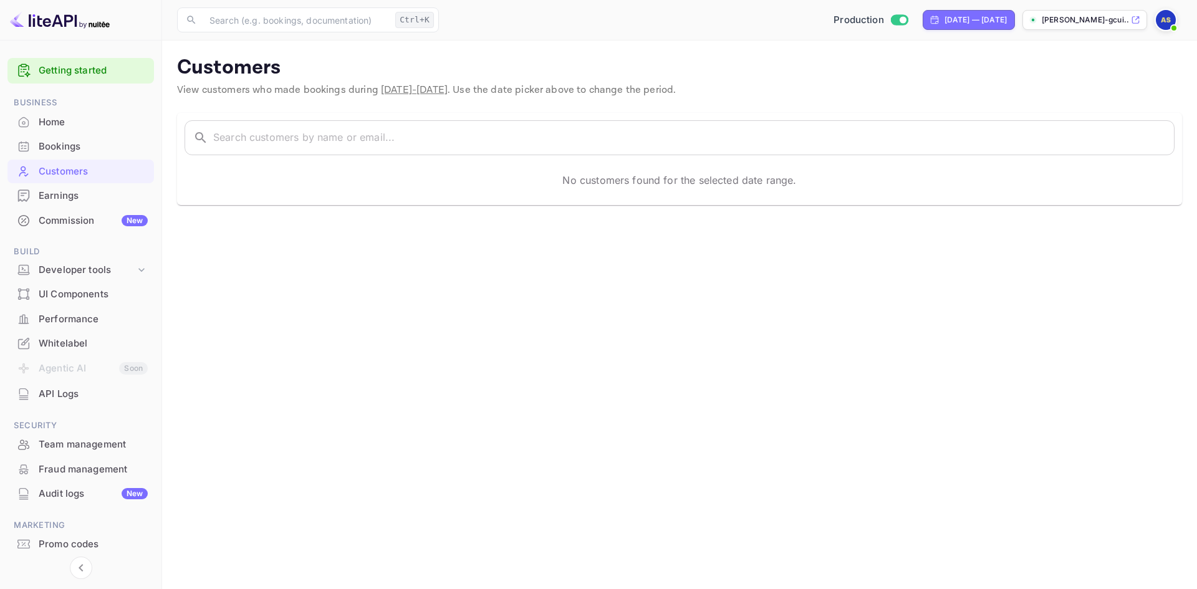
click at [80, 145] on div "Bookings" at bounding box center [93, 147] width 109 height 14
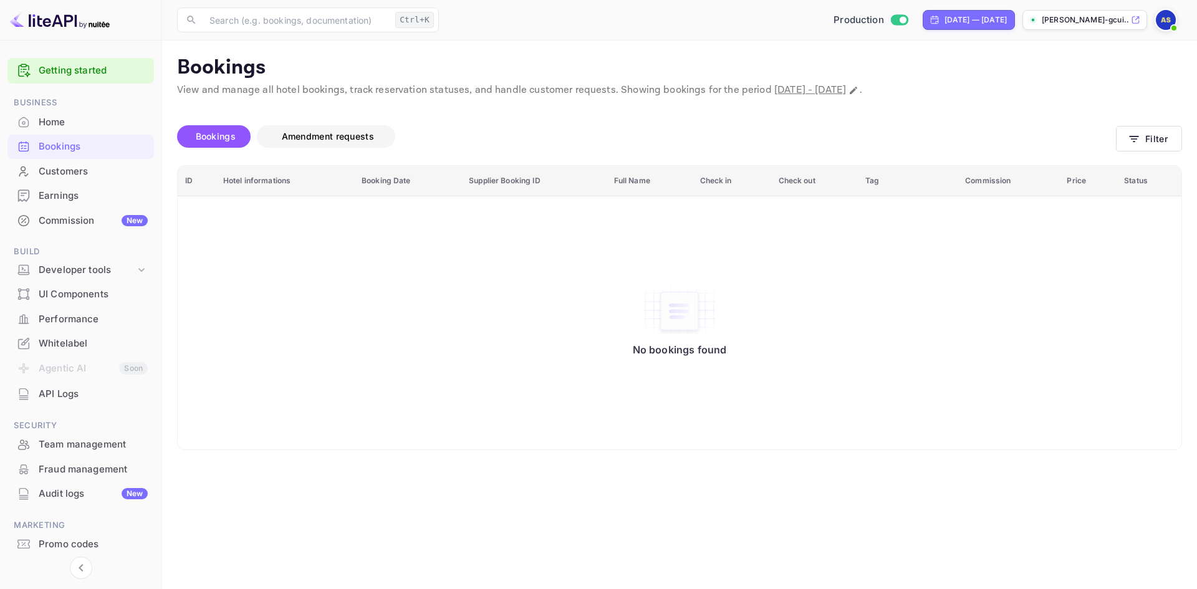
click at [321, 135] on span "Amendment requests" at bounding box center [328, 136] width 92 height 11
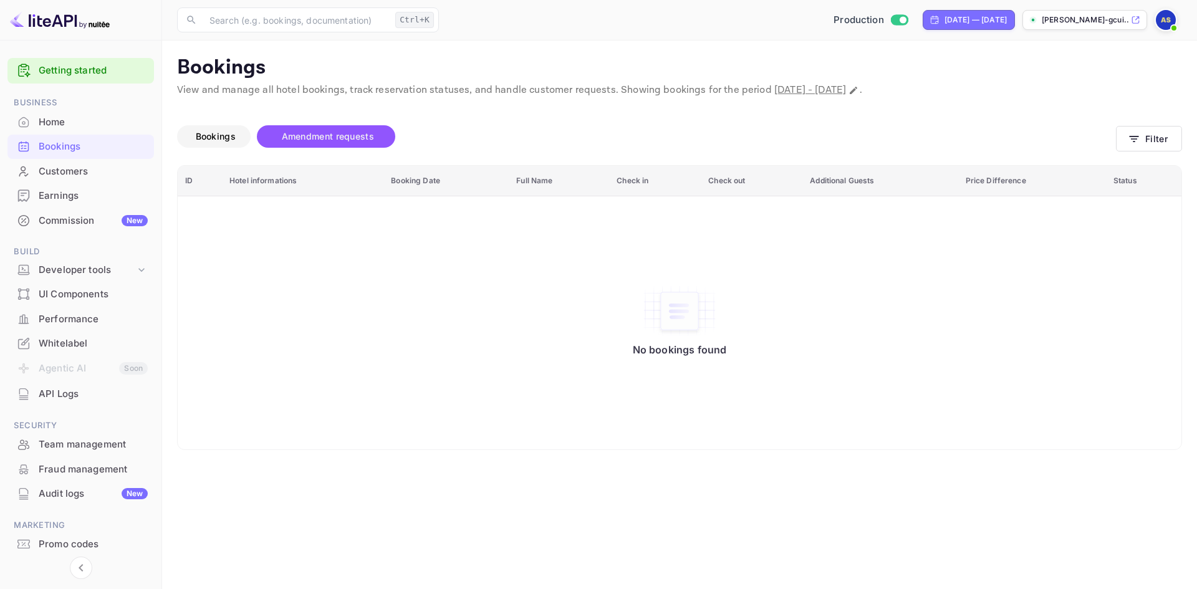
click at [228, 127] on button "Bookings" at bounding box center [214, 136] width 74 height 22
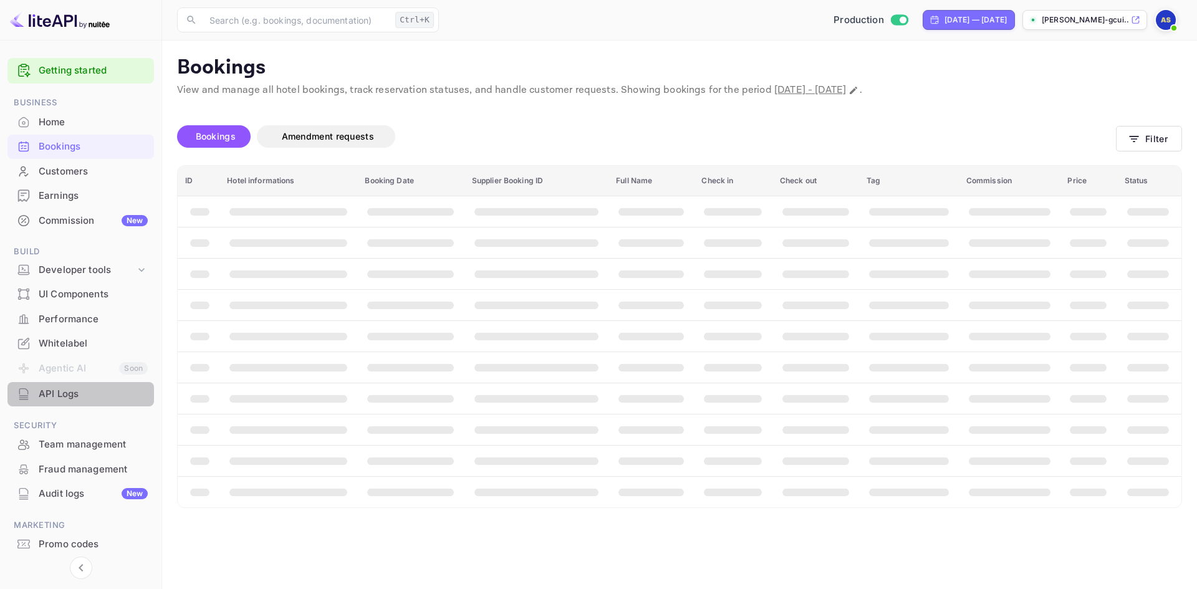
click at [77, 392] on div "API Logs" at bounding box center [93, 394] width 109 height 14
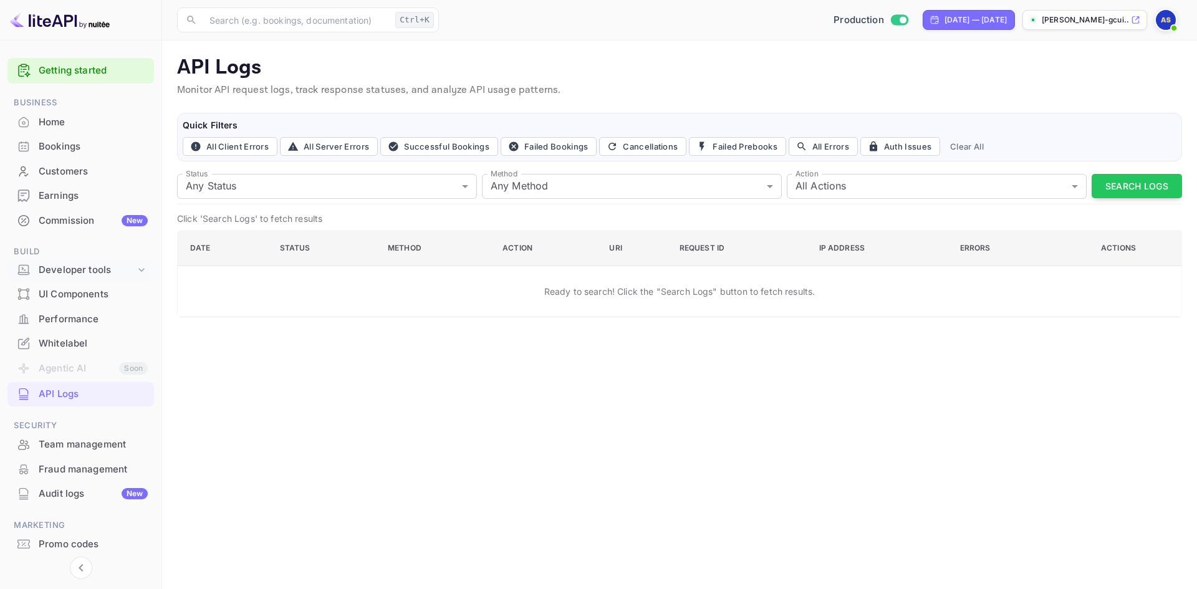
click at [105, 268] on div "Developer tools" at bounding box center [87, 270] width 97 height 14
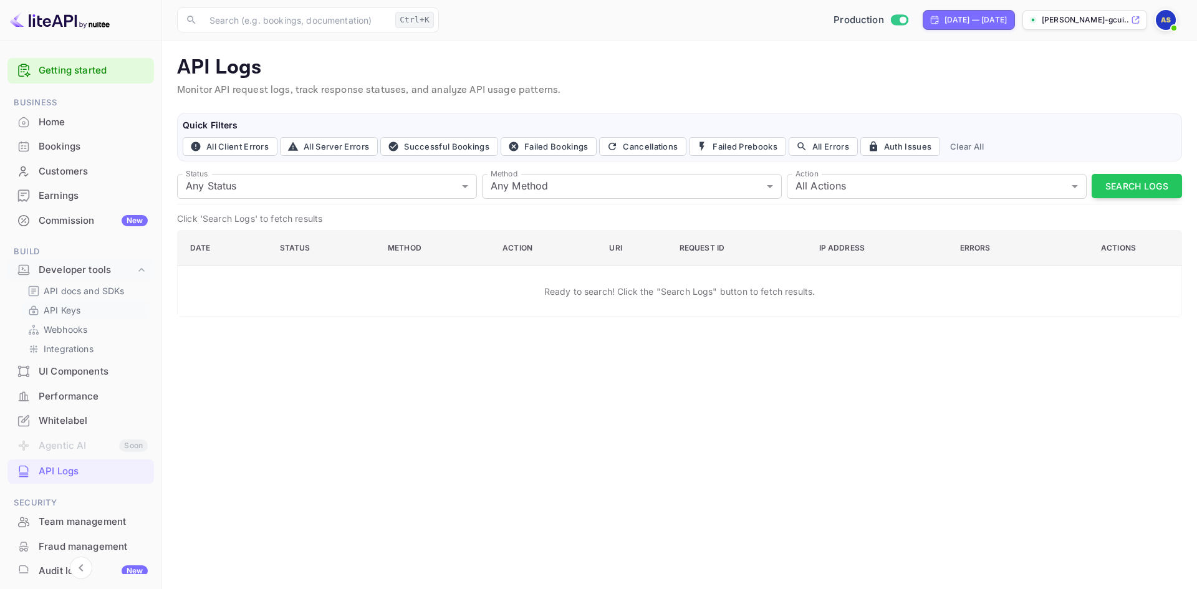
click at [71, 309] on p "API Keys" at bounding box center [62, 310] width 37 height 13
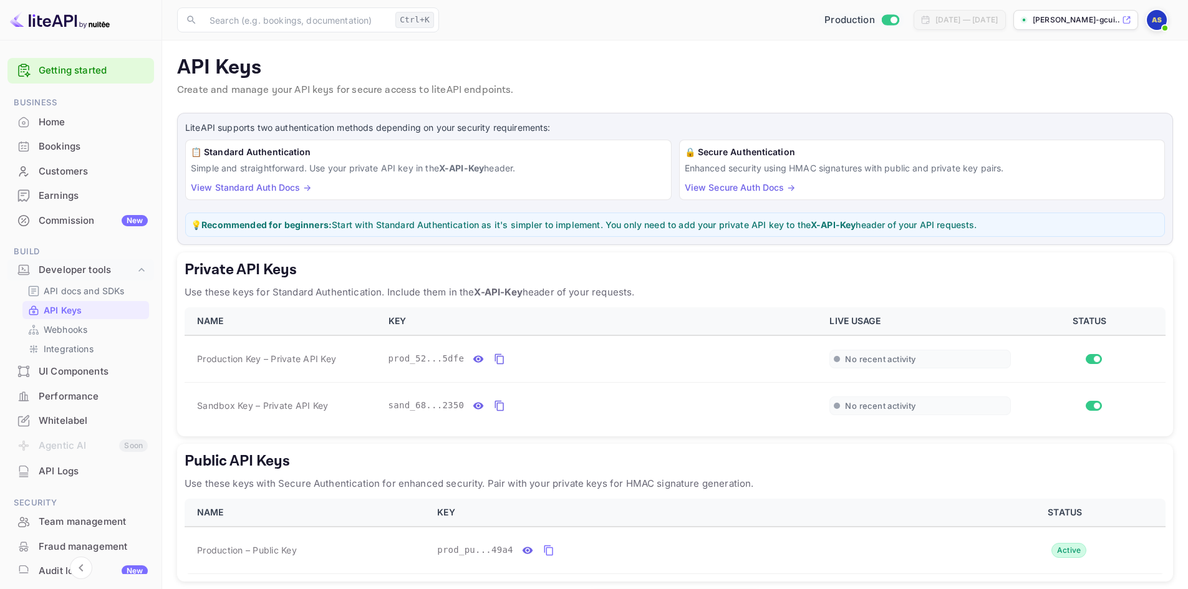
click at [881, 21] on input "Switch to Sandbox mode" at bounding box center [893, 20] width 25 height 8
checkbox input "false"
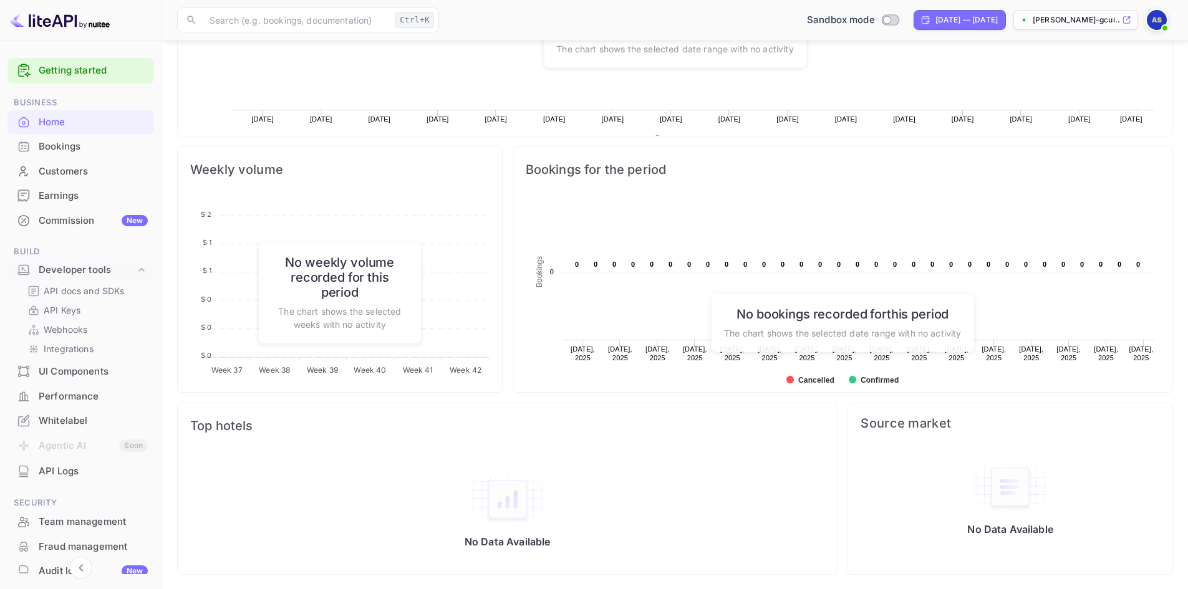
scroll to position [499, 0]
click at [237, 426] on span "Top hotels" at bounding box center [507, 425] width 634 height 20
click at [350, 287] on h6 "No weekly volume recorded for this period" at bounding box center [339, 276] width 137 height 45
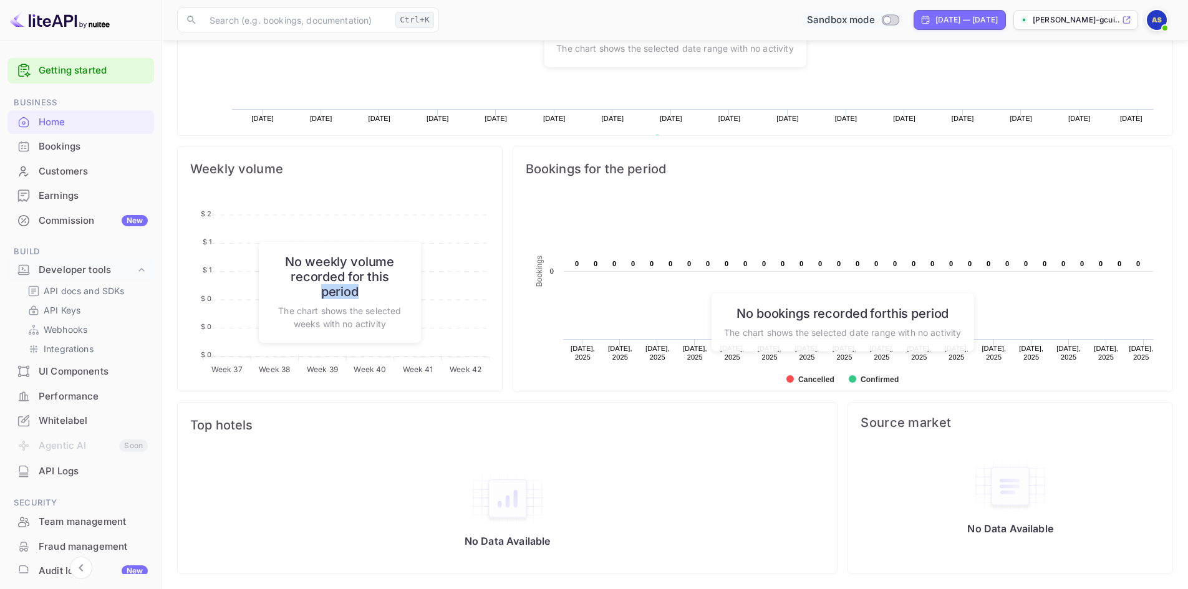
click at [350, 287] on h6 "No weekly volume recorded for this period" at bounding box center [339, 276] width 137 height 45
click at [596, 166] on span "Bookings for the period" at bounding box center [843, 169] width 634 height 20
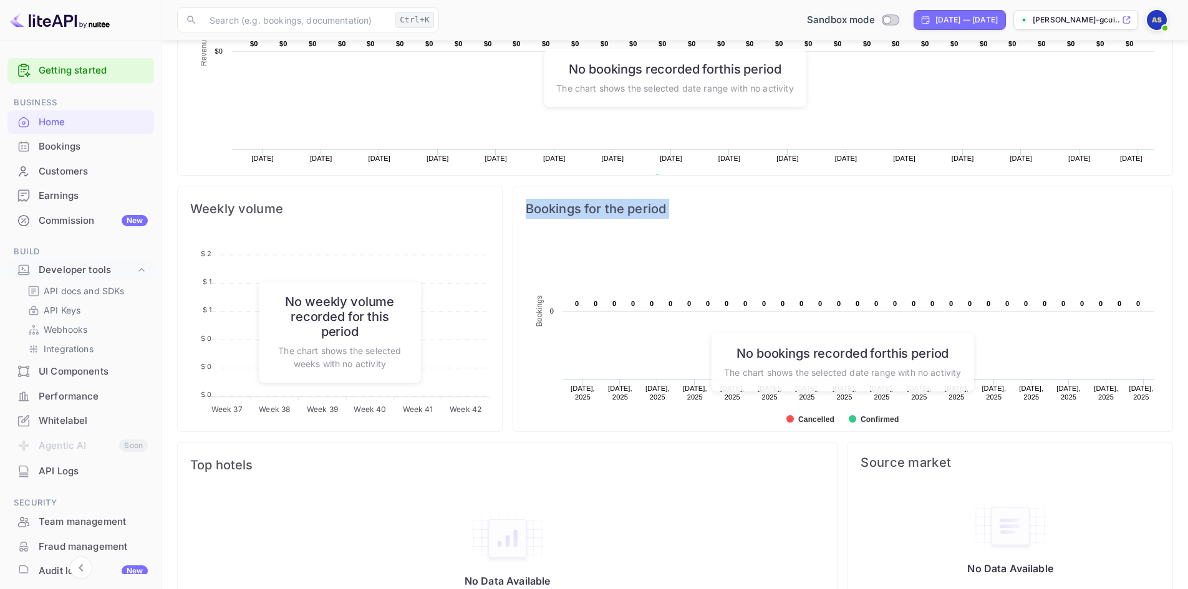
scroll to position [437, 0]
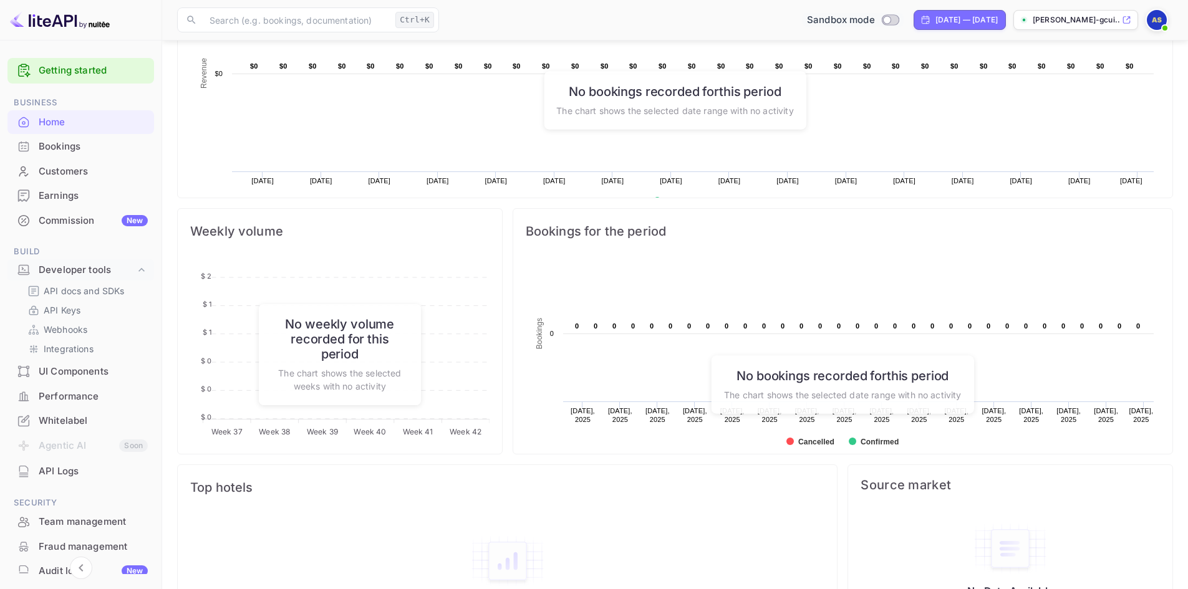
click at [255, 234] on span "Weekly volume" at bounding box center [339, 231] width 299 height 20
click at [254, 234] on span "Weekly volume" at bounding box center [339, 231] width 299 height 20
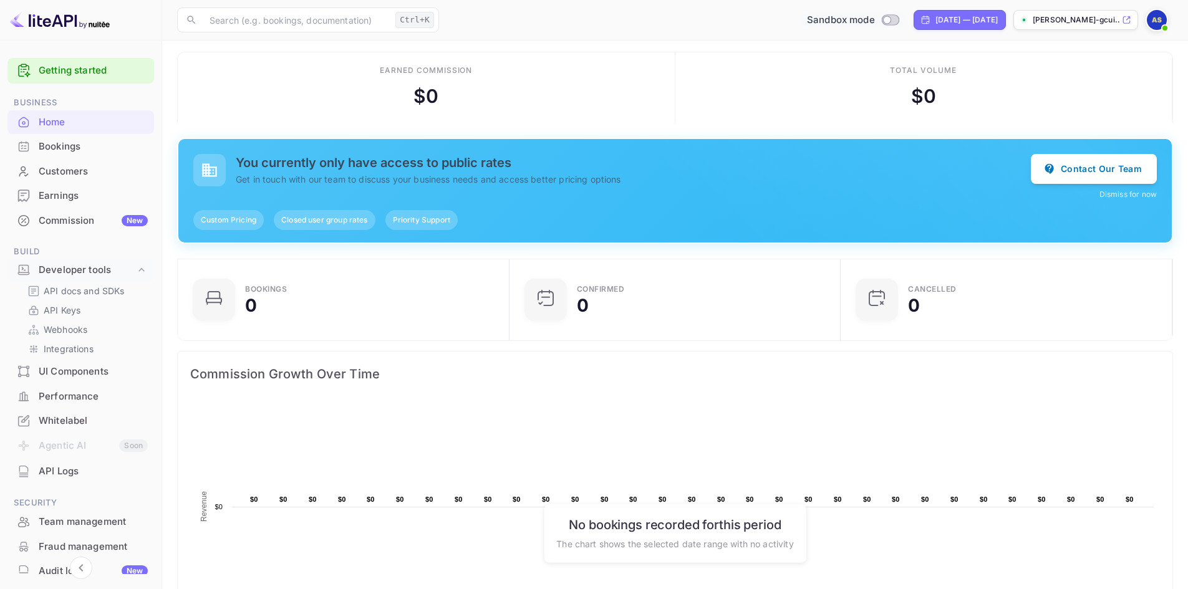
scroll to position [0, 0]
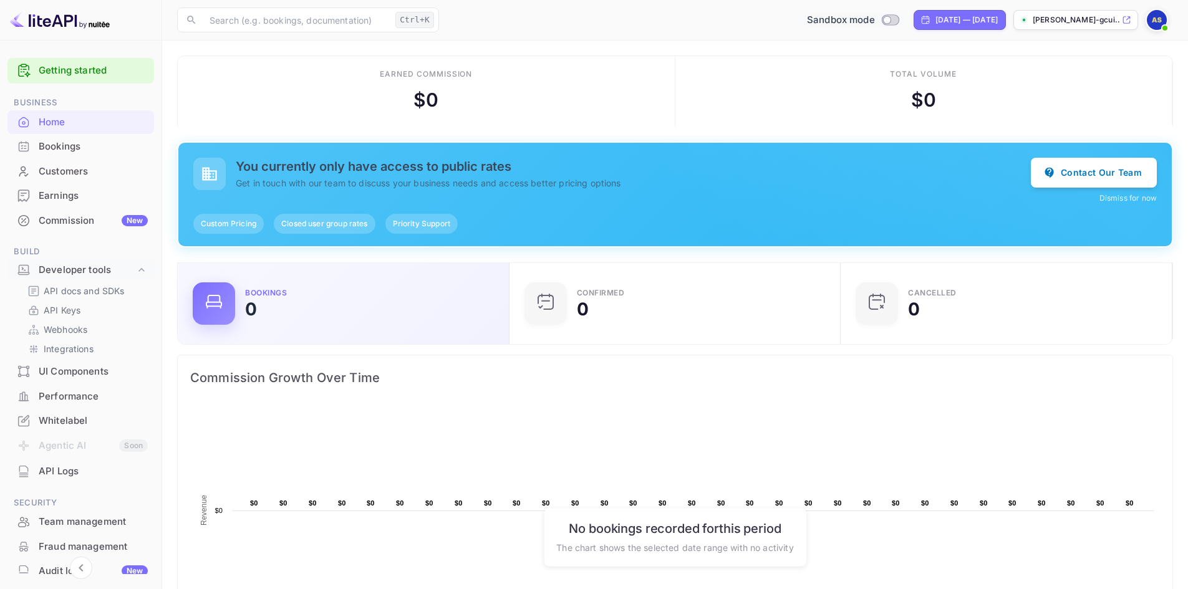
click at [257, 307] on div "0" at bounding box center [251, 309] width 12 height 17
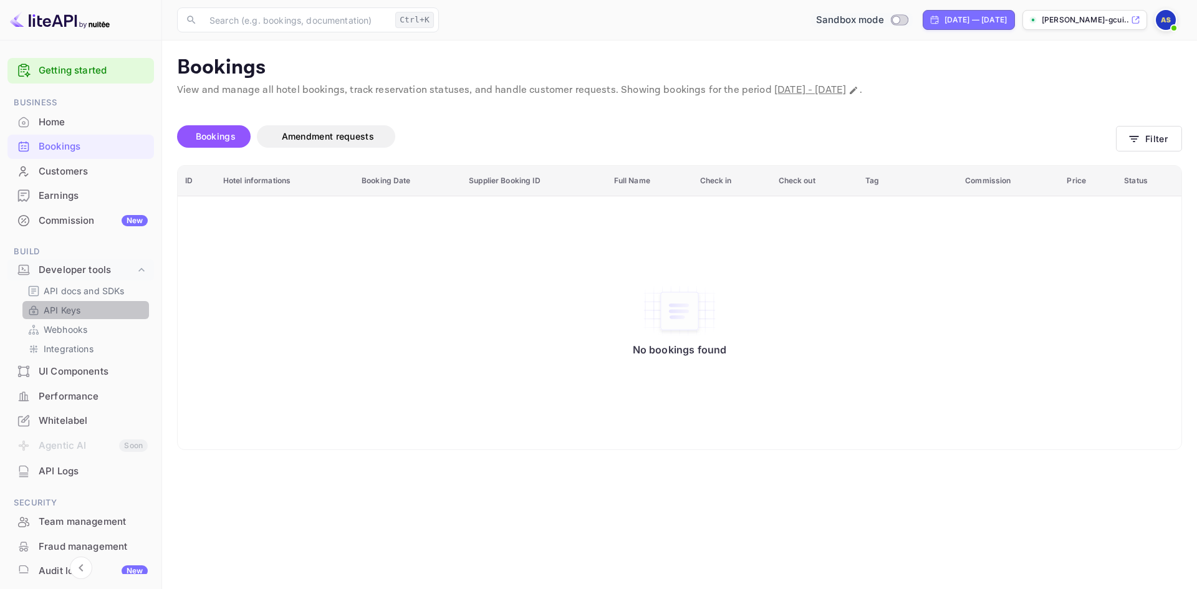
click at [87, 301] on div "API Keys" at bounding box center [85, 310] width 127 height 18
click at [86, 310] on link "API Keys" at bounding box center [85, 310] width 117 height 13
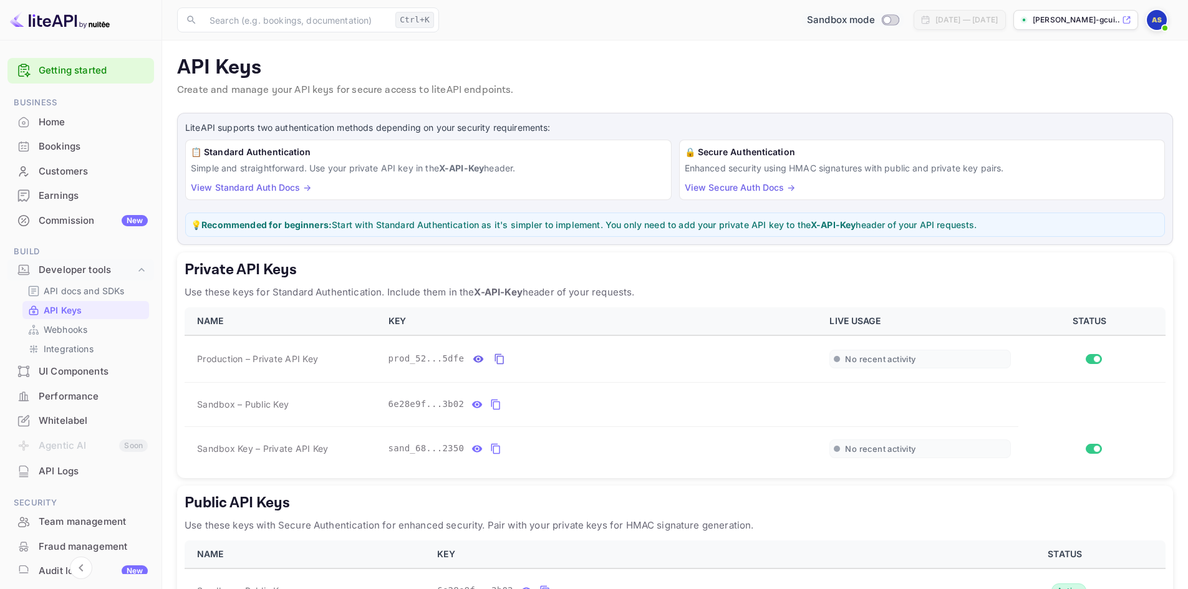
click at [57, 397] on div "Performance" at bounding box center [93, 397] width 109 height 14
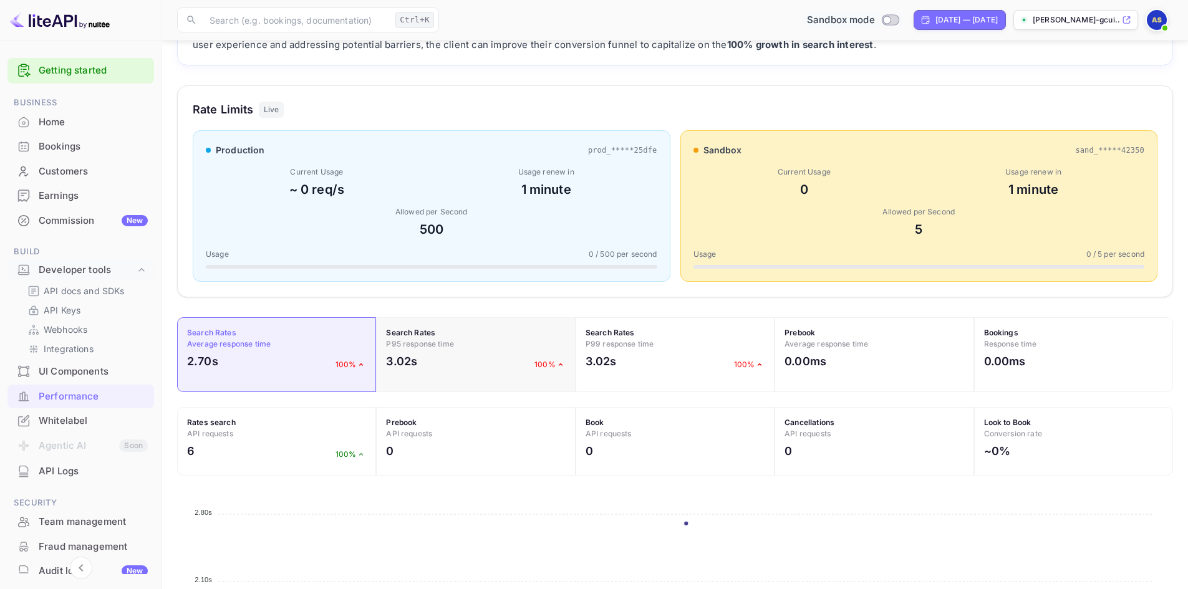
scroll to position [125, 0]
click at [71, 296] on p "API docs and SDKs" at bounding box center [84, 290] width 81 height 13
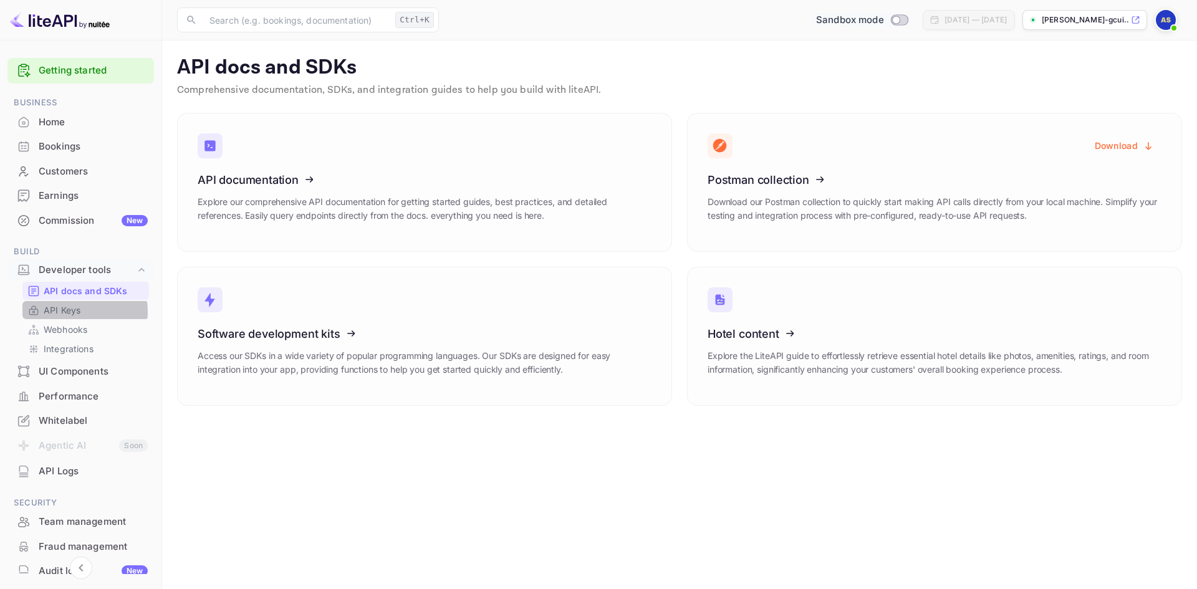
click at [75, 312] on p "API Keys" at bounding box center [62, 310] width 37 height 13
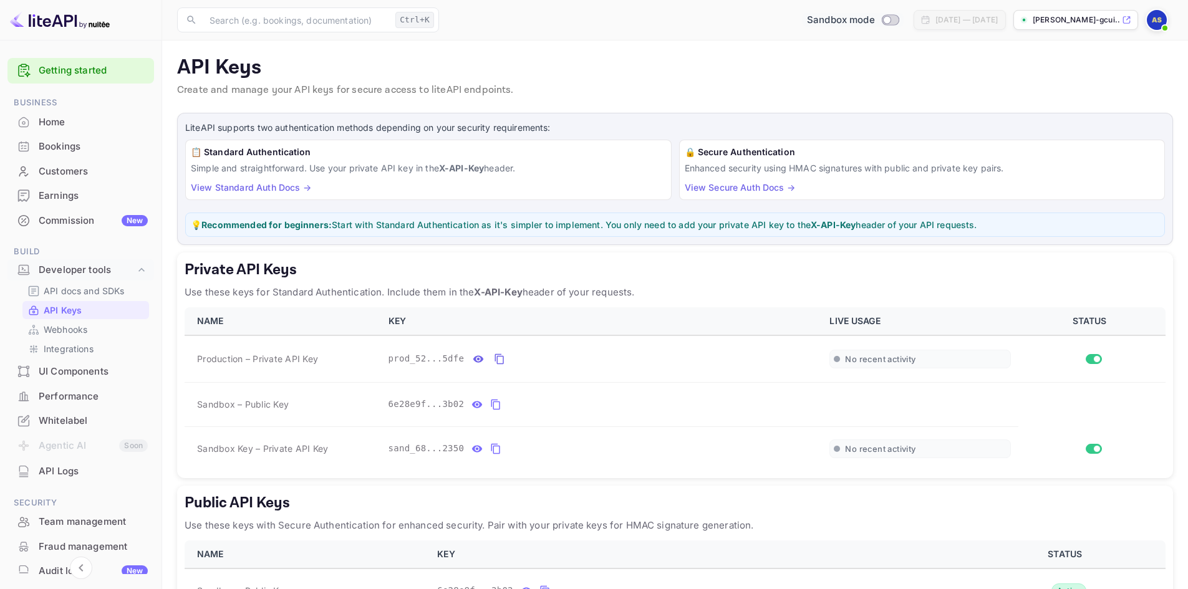
click at [357, 225] on p "💡 Recommended for beginners: Start with Standard Authentication as it's simpler…" at bounding box center [675, 224] width 968 height 13
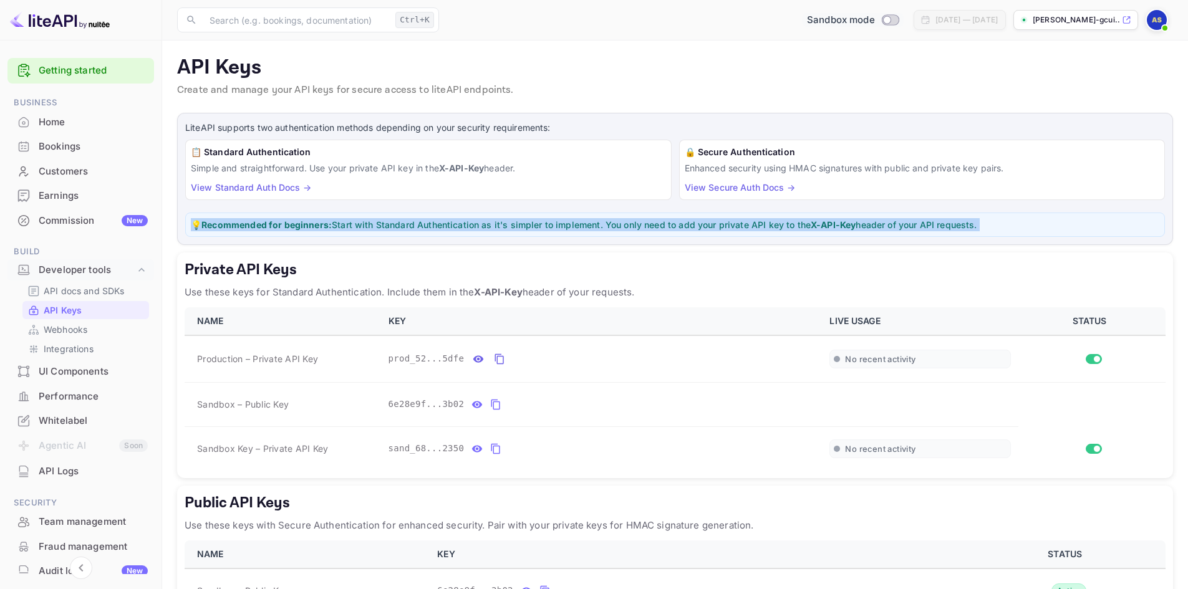
click at [357, 225] on p "💡 Recommended for beginners: Start with Standard Authentication as it's simpler…" at bounding box center [675, 224] width 968 height 13
click at [356, 225] on p "💡 Recommended for beginners: Start with Standard Authentication as it's simpler…" at bounding box center [675, 224] width 968 height 13
click at [1041, 220] on p "💡 Recommended for beginners: Start with Standard Authentication as it's simpler…" at bounding box center [675, 224] width 968 height 13
